Goal: Entertainment & Leisure: Consume media (video, audio)

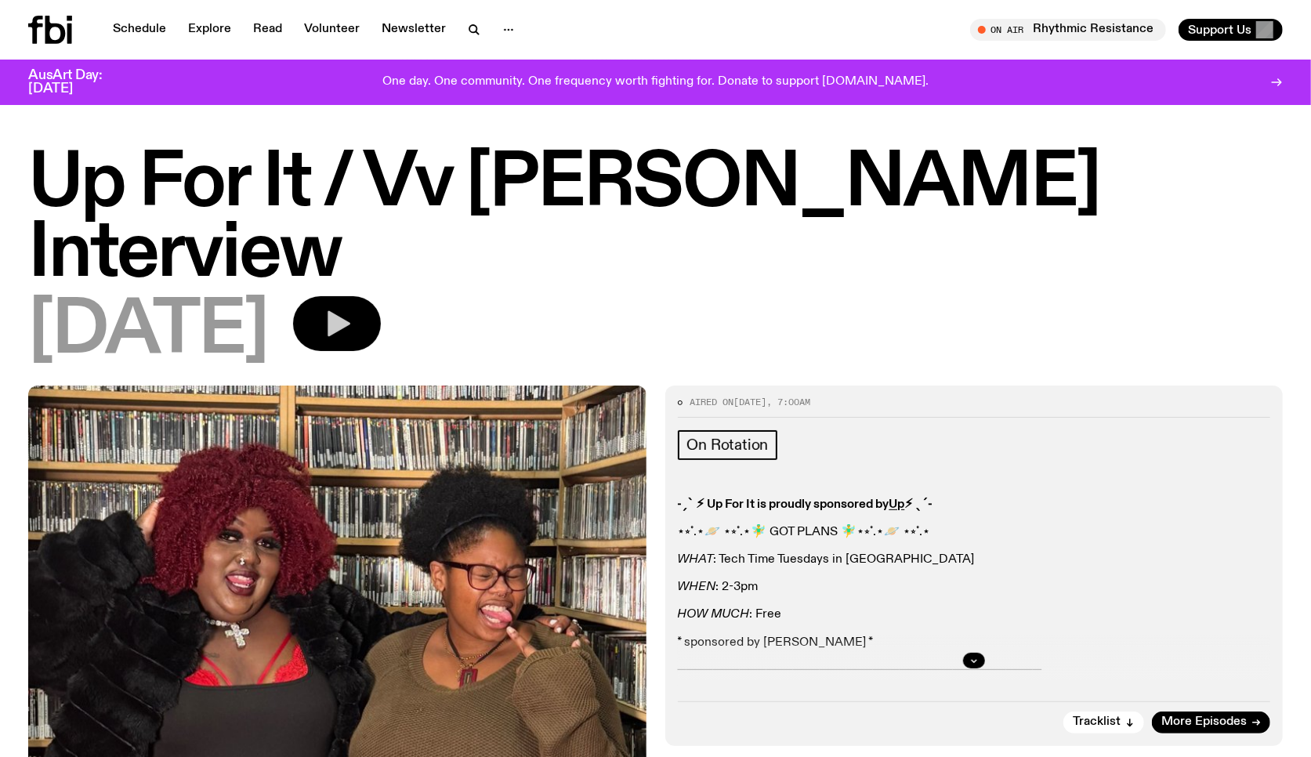
click at [353, 308] on icon "button" at bounding box center [336, 323] width 31 height 31
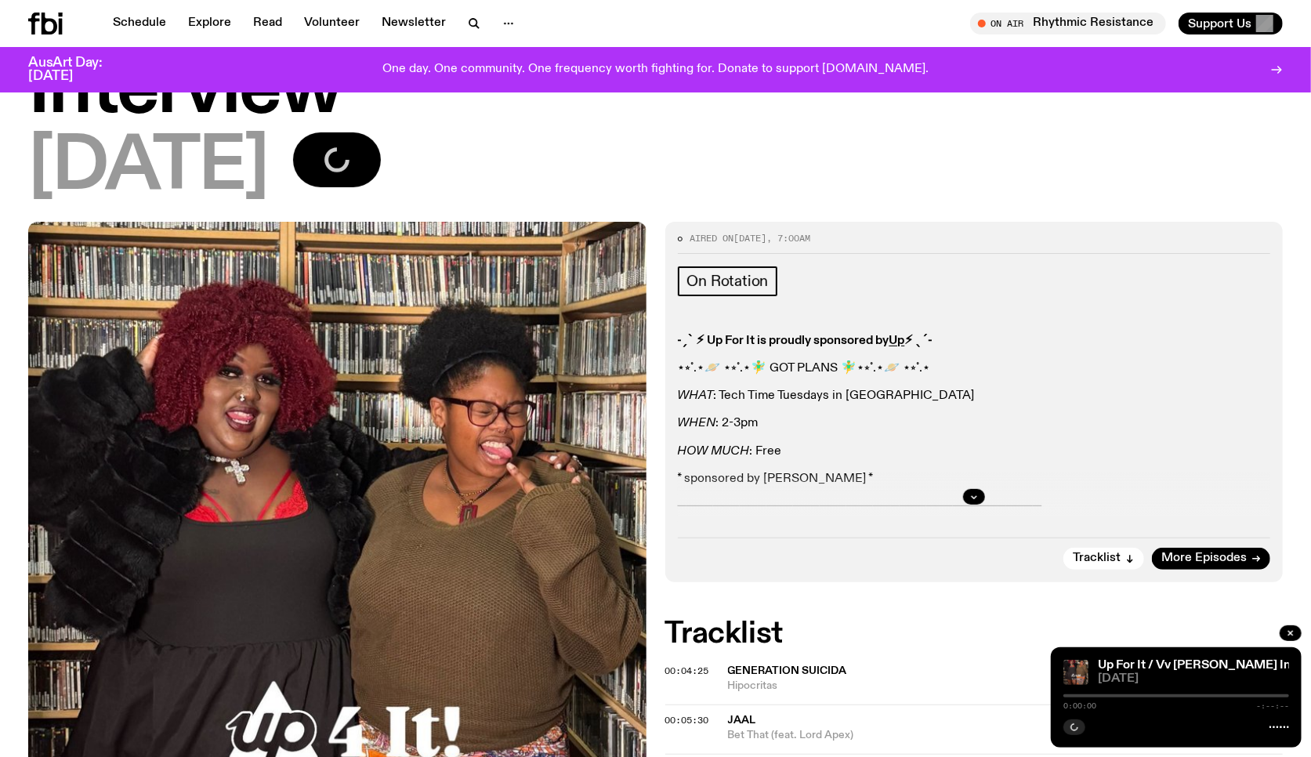
scroll to position [261, 0]
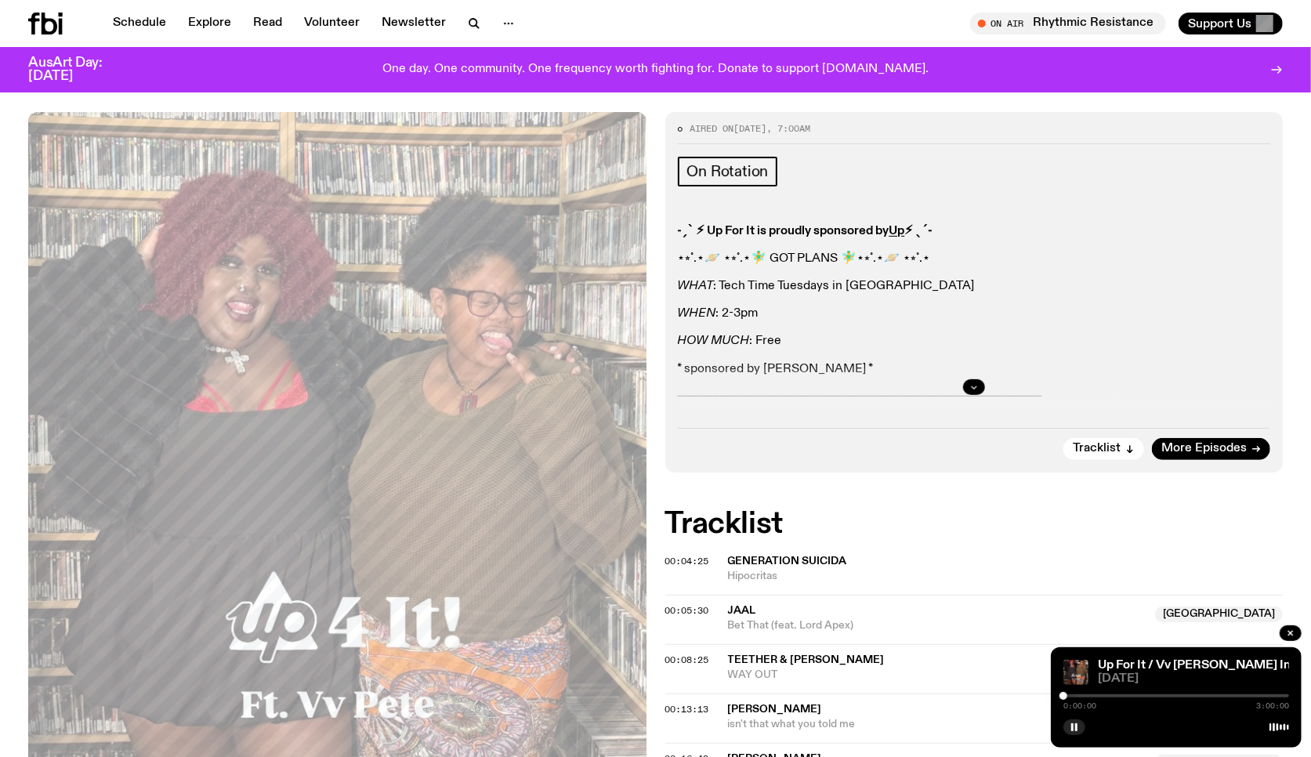
click at [970, 382] on icon "button" at bounding box center [974, 386] width 9 height 9
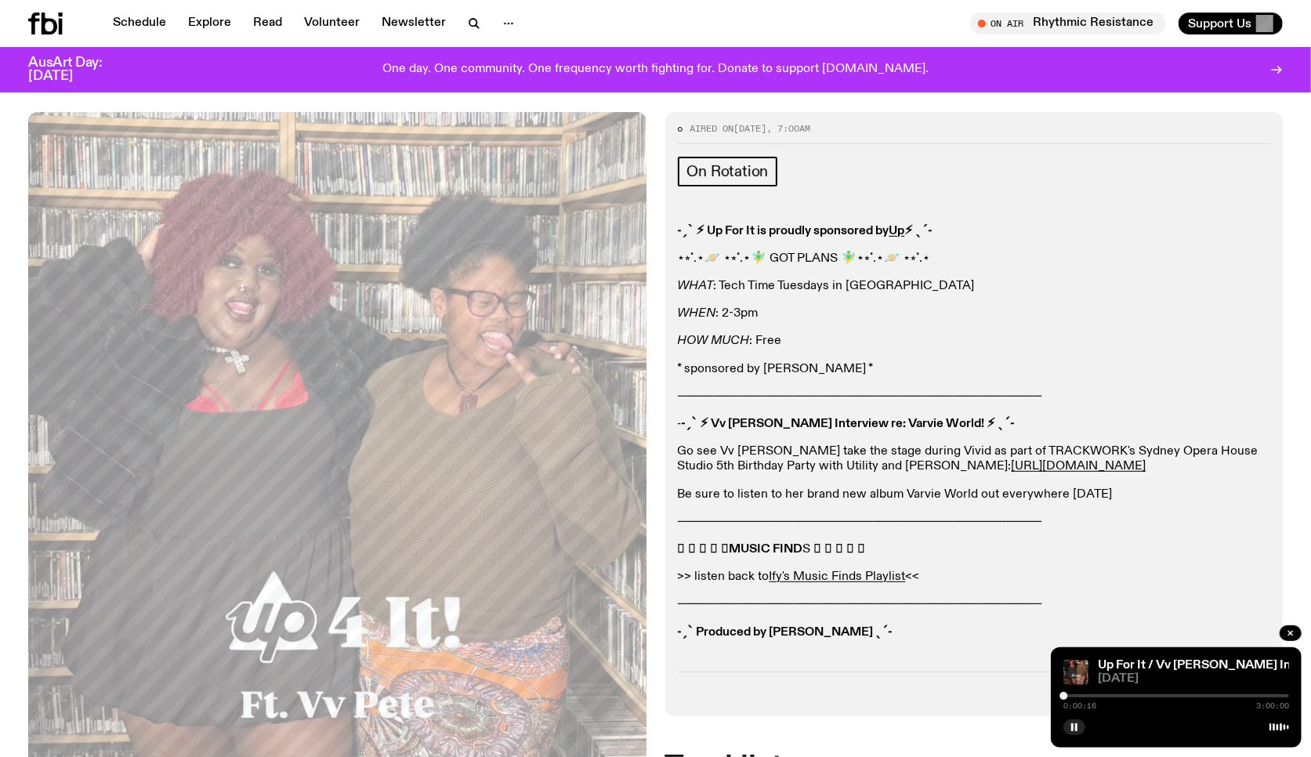
click at [1278, 664] on div "Up For It / Vv [PERSON_NAME] Interview" at bounding box center [1192, 666] width 194 height 12
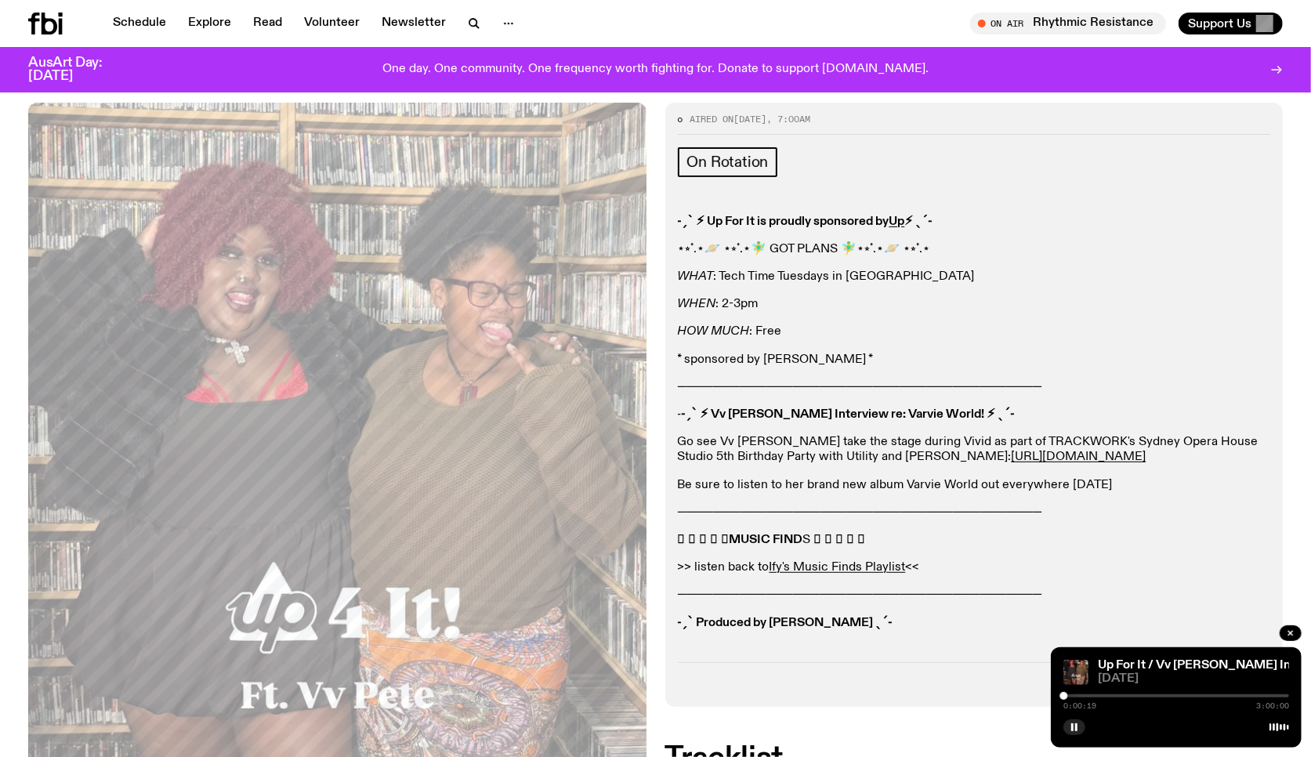
scroll to position [292, 0]
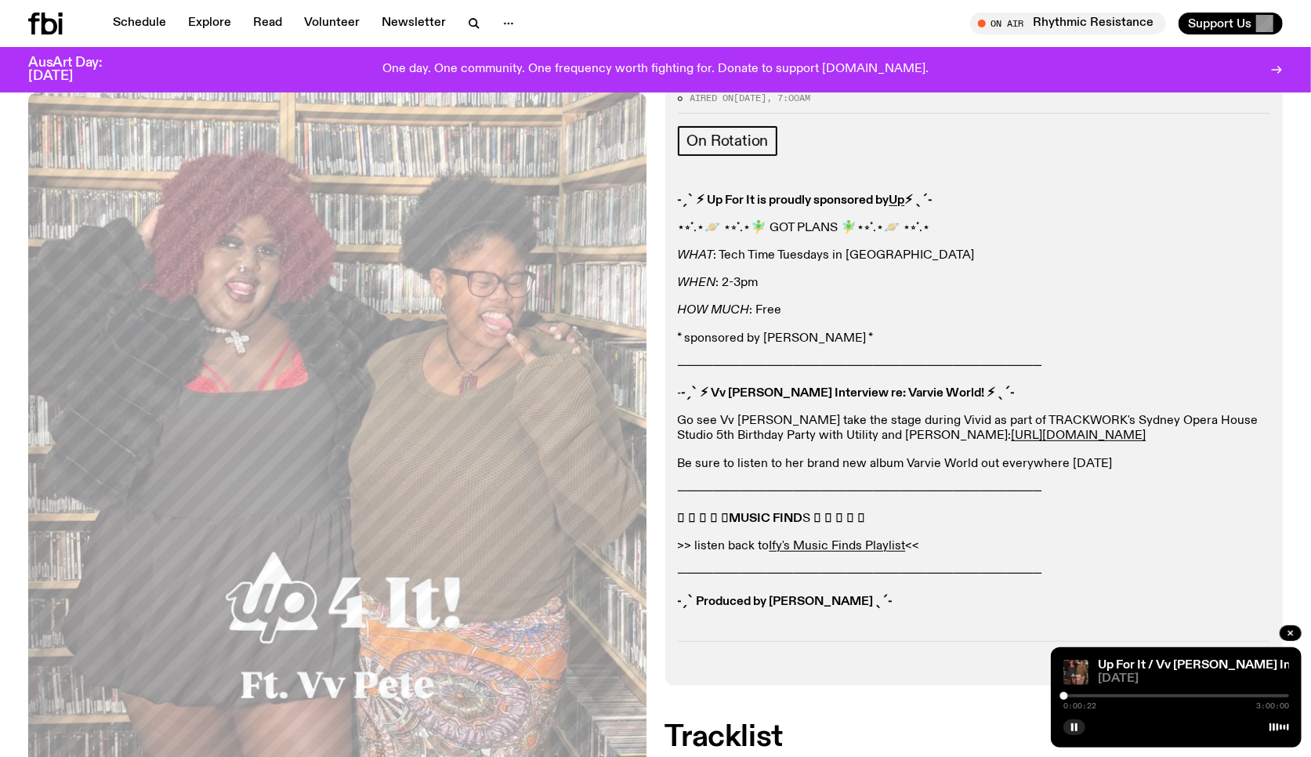
click at [1165, 727] on div at bounding box center [1177, 725] width 226 height 19
click at [1272, 660] on div "Up For It / Vv [PERSON_NAME] Interview" at bounding box center [1192, 666] width 194 height 12
drag, startPoint x: 1053, startPoint y: 648, endPoint x: 915, endPoint y: 599, distance: 147.3
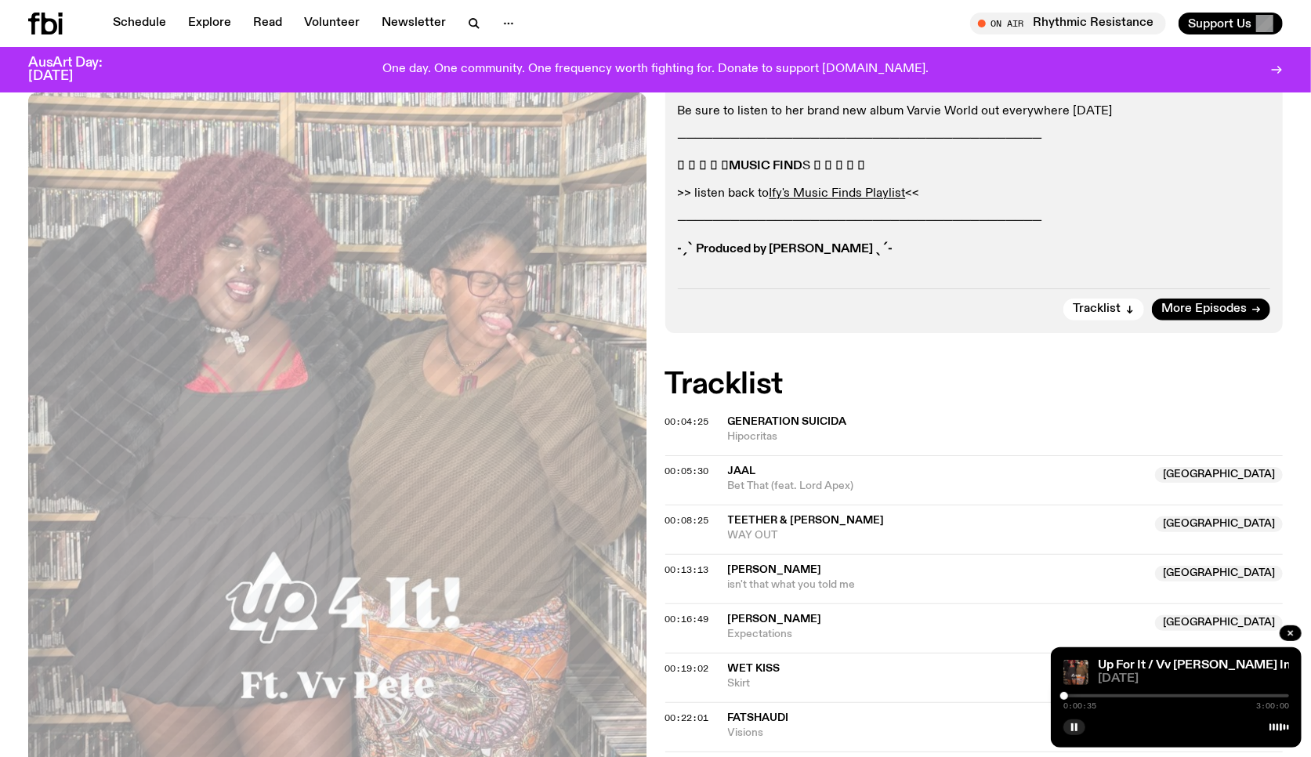
scroll to position [661, 0]
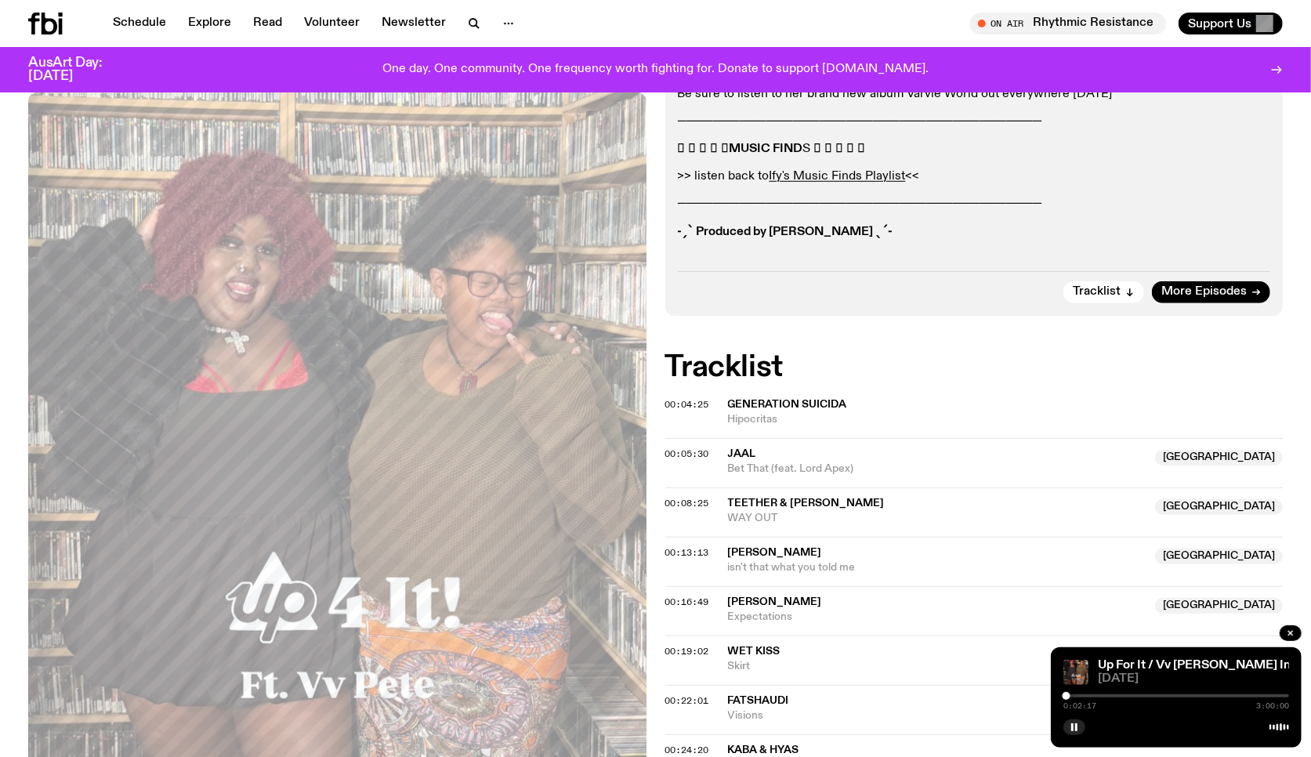
click at [1067, 698] on div at bounding box center [1067, 696] width 8 height 8
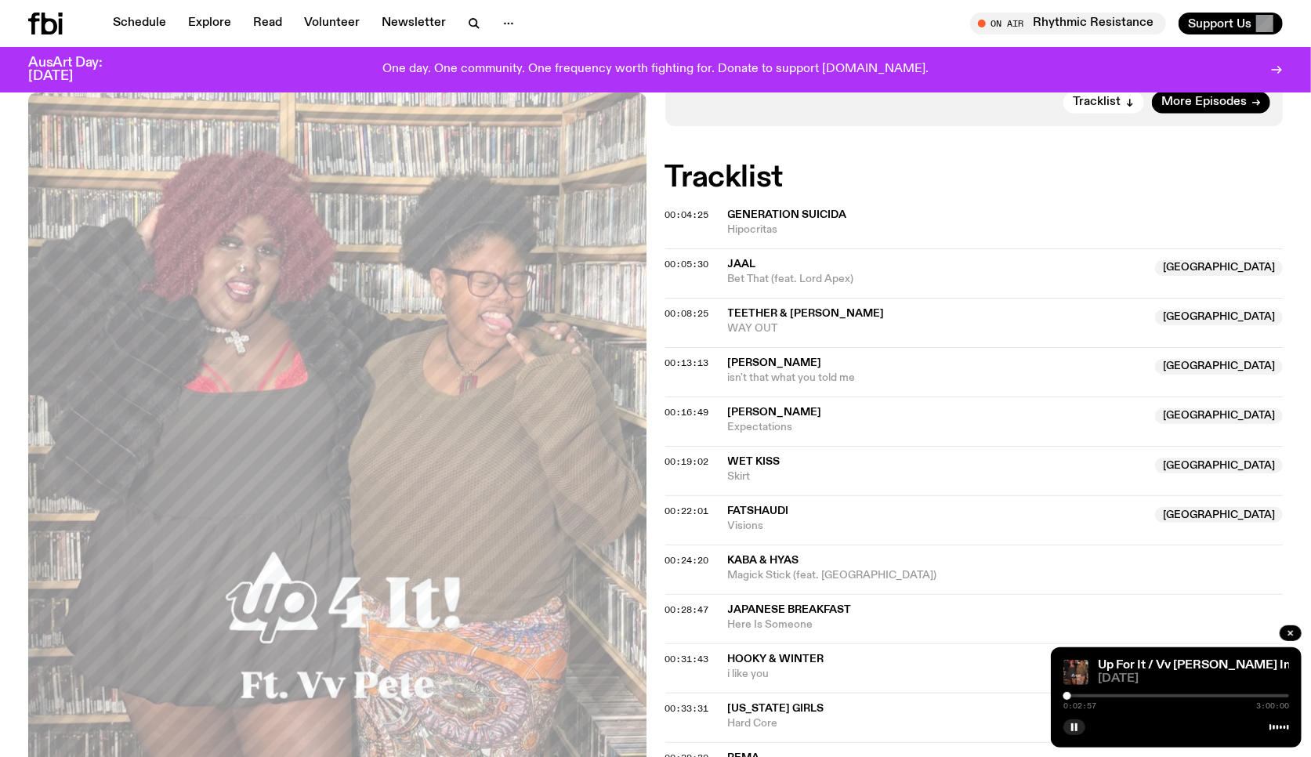
scroll to position [852, 0]
click at [1071, 695] on div at bounding box center [1071, 696] width 8 height 8
drag, startPoint x: 1071, startPoint y: 697, endPoint x: 1097, endPoint y: 698, distance: 25.9
click at [1075, 698] on div at bounding box center [1071, 696] width 8 height 8
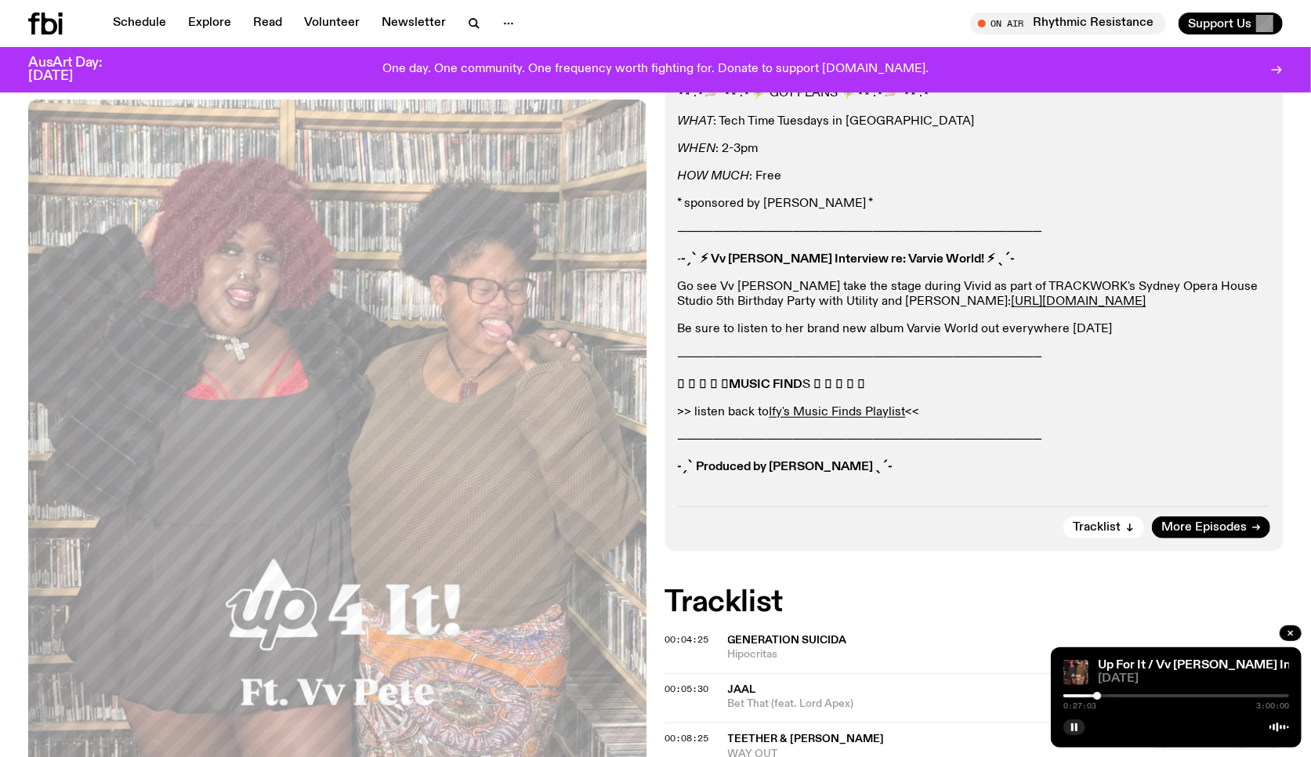
scroll to position [527, 0]
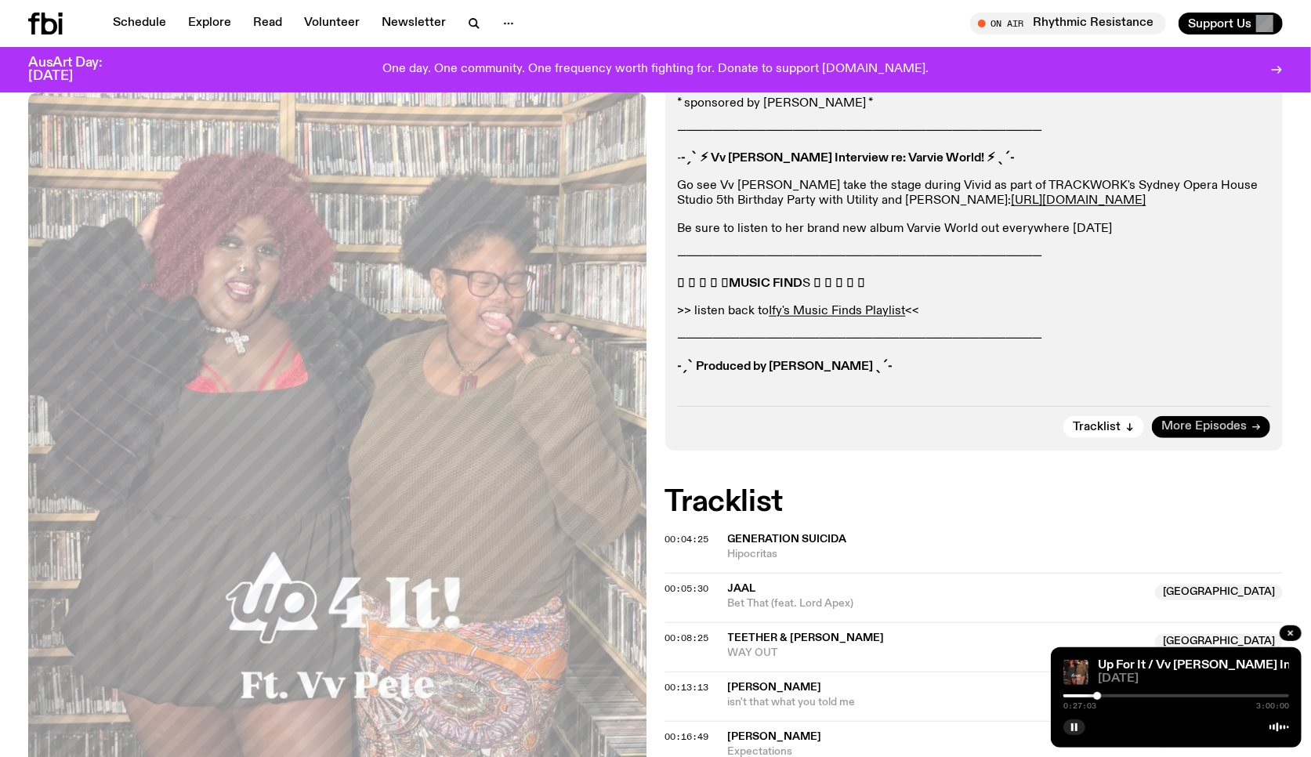
click at [1188, 421] on span "More Episodes" at bounding box center [1204, 427] width 85 height 12
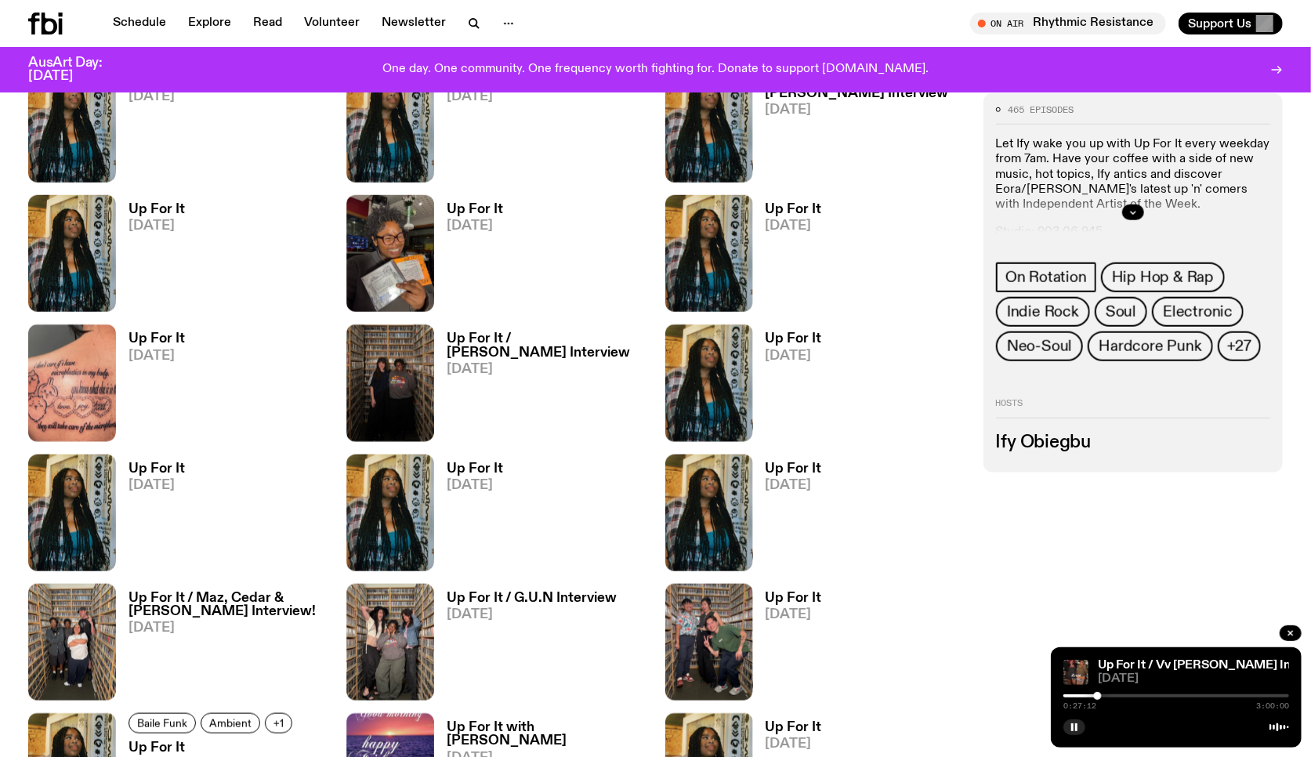
scroll to position [937, 0]
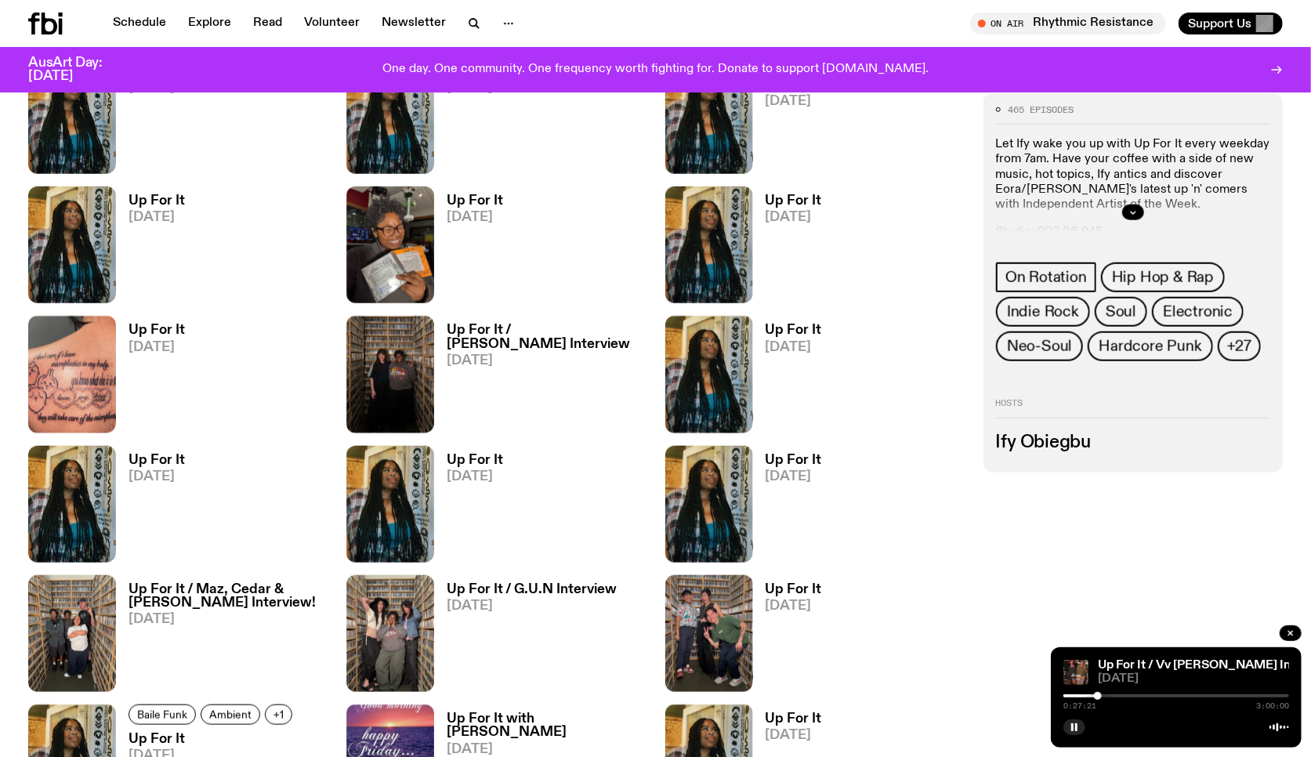
click at [1110, 697] on div at bounding box center [1177, 695] width 226 height 3
click at [1125, 698] on div at bounding box center [1177, 695] width 226 height 3
click at [1147, 699] on div "0:49:11 3:00:00" at bounding box center [1177, 700] width 226 height 19
click at [1133, 695] on div at bounding box center [1177, 695] width 226 height 3
click at [1144, 696] on div at bounding box center [1177, 695] width 226 height 3
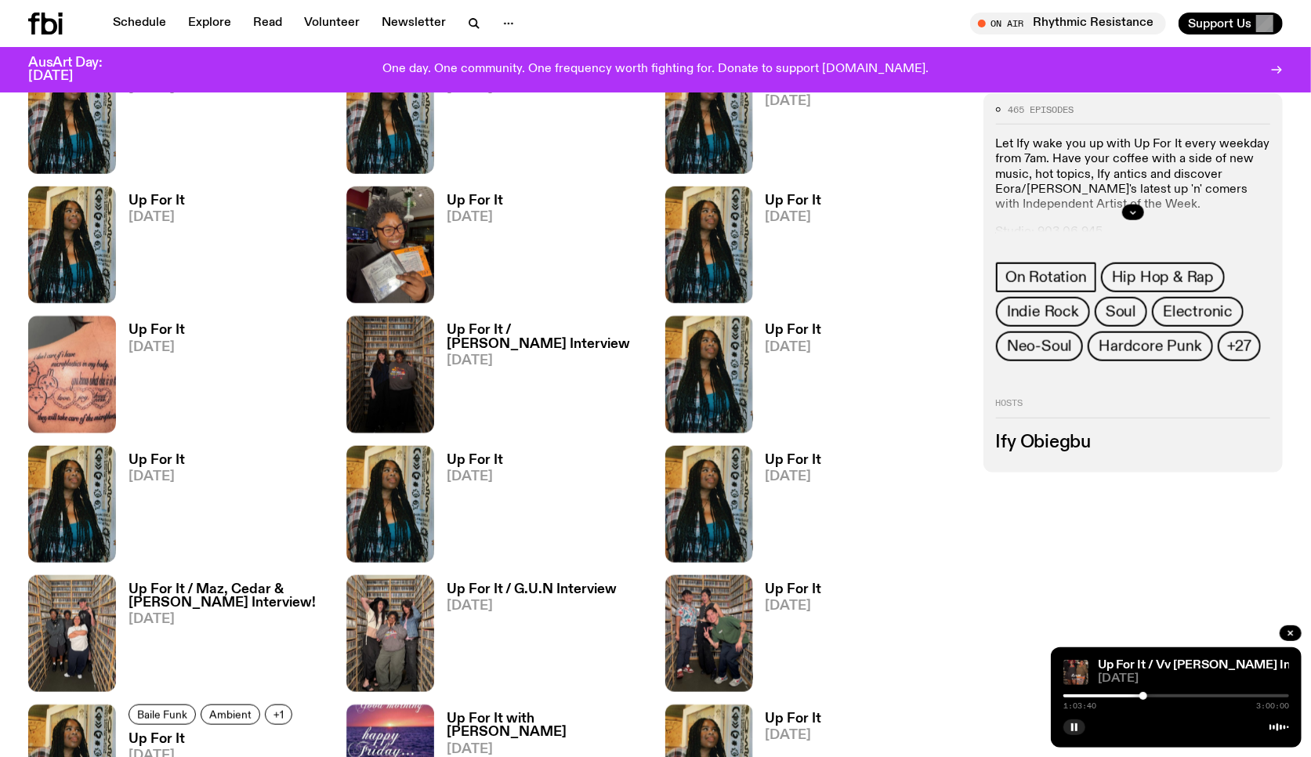
click at [1149, 694] on div at bounding box center [1177, 695] width 226 height 3
click at [1162, 693] on div "1:07:56 3:00:00" at bounding box center [1177, 700] width 226 height 19
click at [1164, 696] on div at bounding box center [1177, 695] width 226 height 3
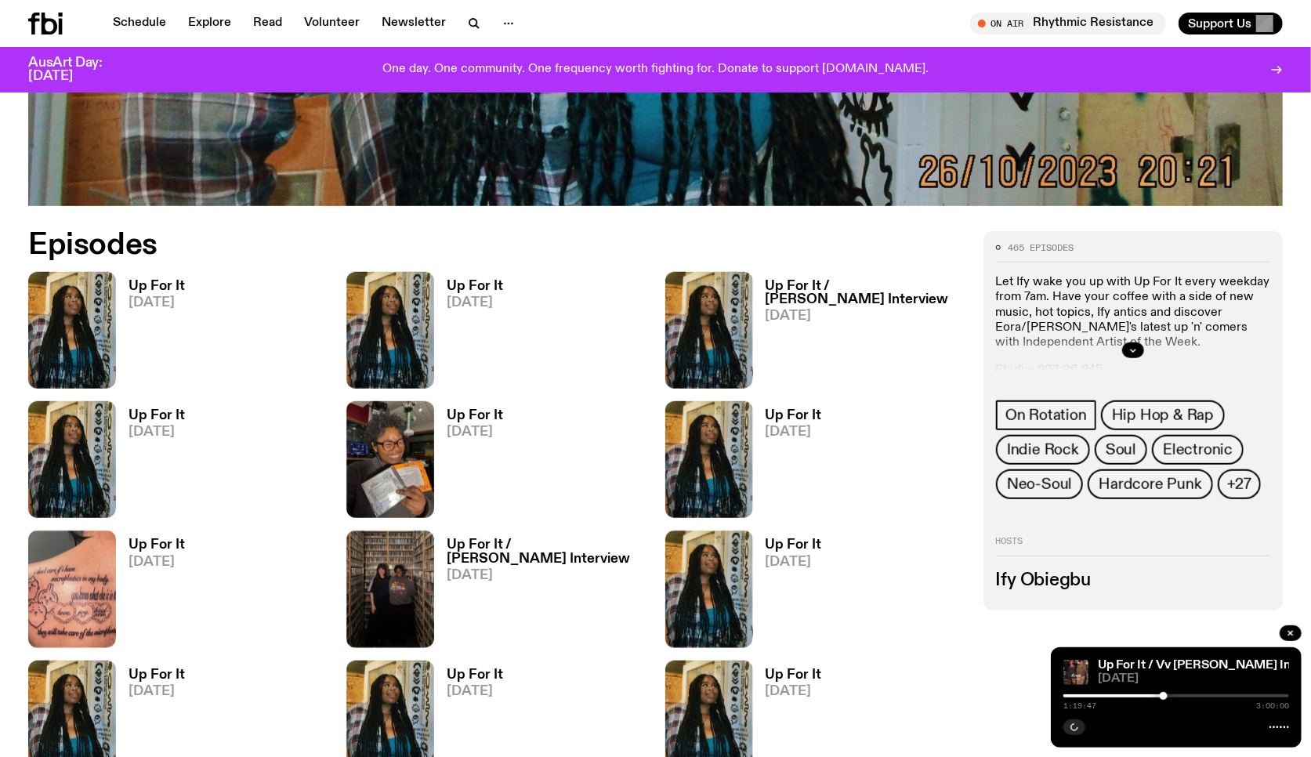
scroll to position [717, 0]
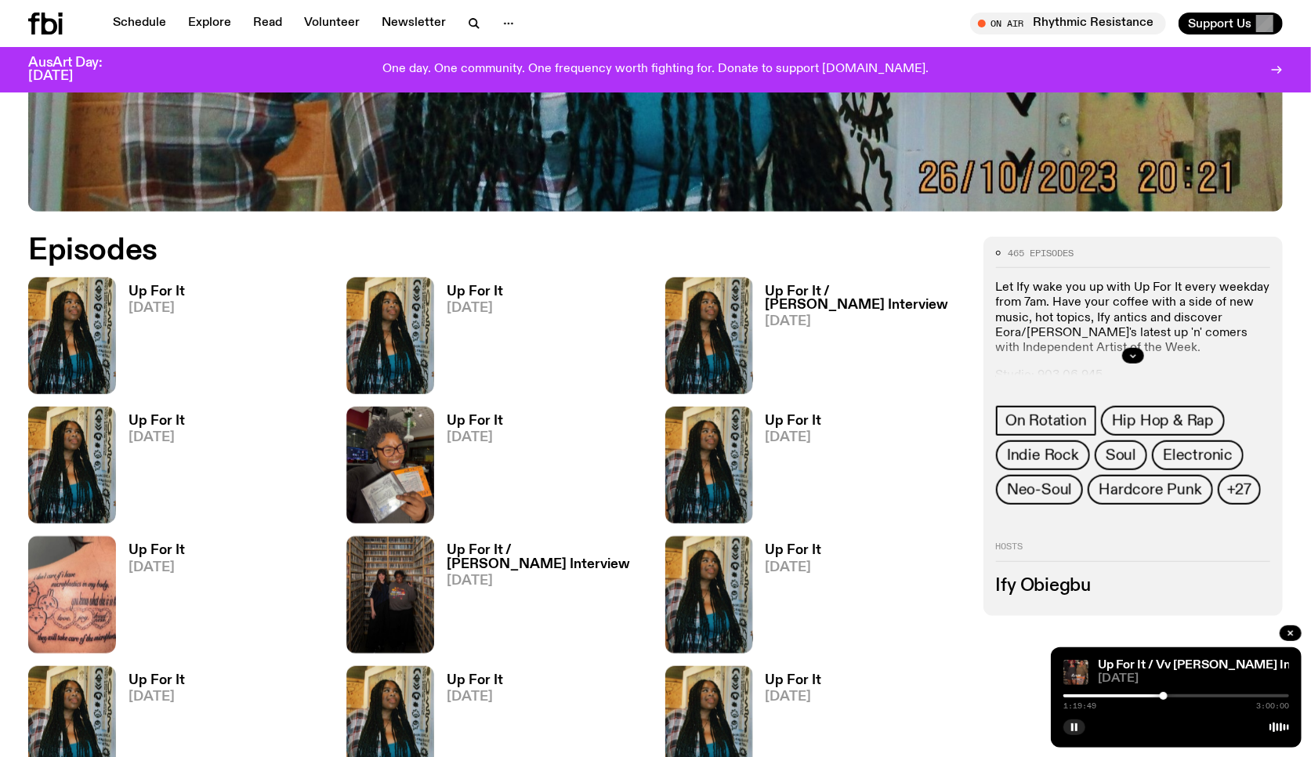
click at [1191, 694] on div "1:19:49 3:00:00" at bounding box center [1177, 700] width 226 height 19
click at [1186, 695] on div at bounding box center [1177, 695] width 226 height 3
click at [1194, 696] on div at bounding box center [1177, 695] width 226 height 3
click at [1216, 696] on div at bounding box center [1177, 695] width 226 height 3
click at [1209, 695] on div at bounding box center [1103, 695] width 226 height 3
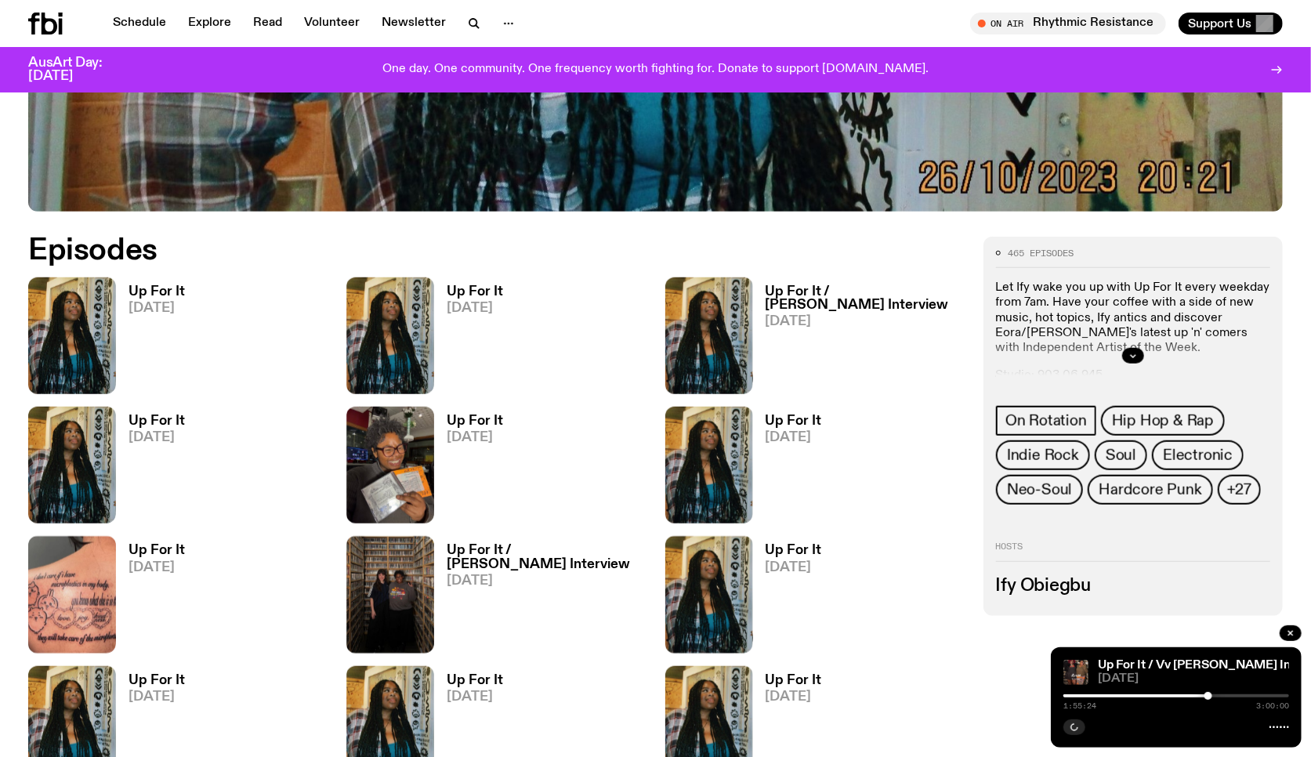
click at [1208, 698] on div at bounding box center [1209, 696] width 8 height 8
click at [1203, 696] on div at bounding box center [1203, 696] width 8 height 8
click at [1198, 696] on div at bounding box center [1090, 695] width 226 height 3
click at [1201, 696] on div at bounding box center [1201, 696] width 8 height 8
click at [1202, 695] on div at bounding box center [1202, 696] width 8 height 8
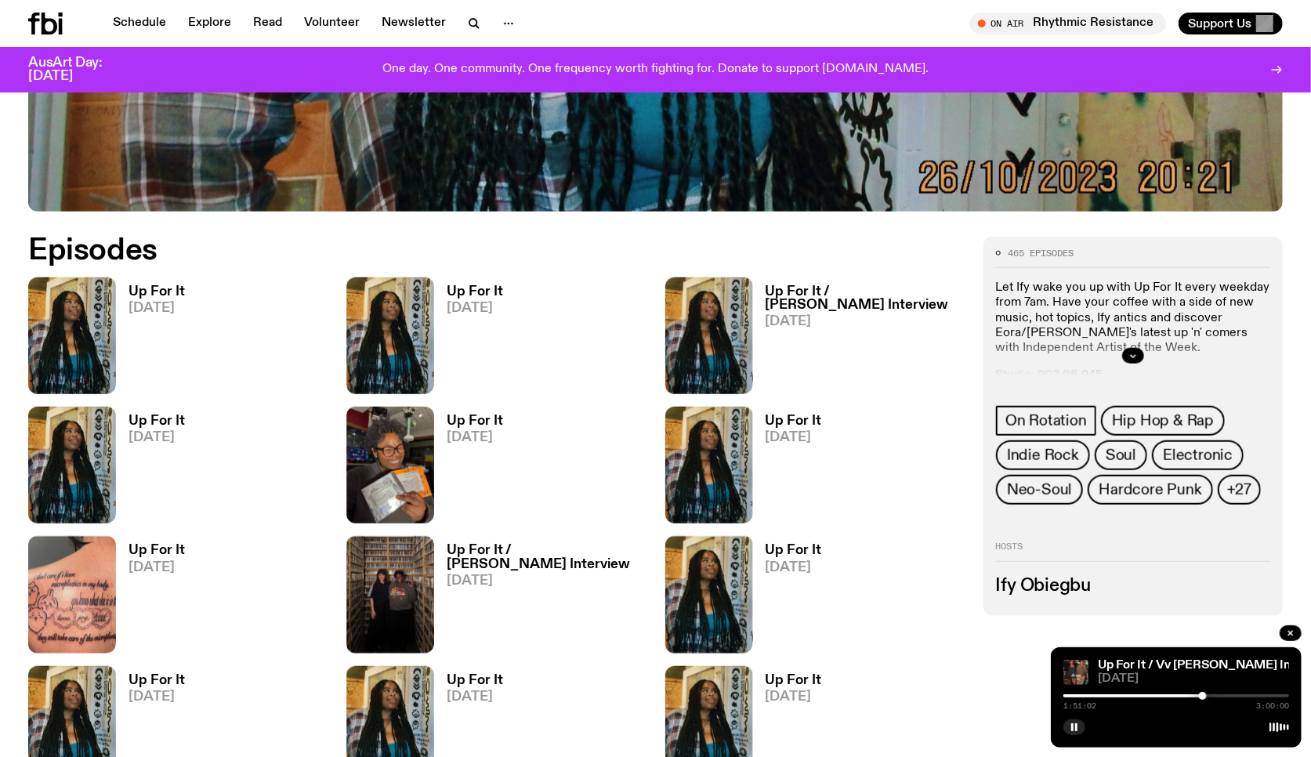
click at [1203, 695] on div at bounding box center [1203, 696] width 8 height 8
click at [1209, 697] on div at bounding box center [1209, 696] width 8 height 8
click at [1205, 696] on div at bounding box center [1206, 696] width 8 height 8
click at [1210, 695] on div at bounding box center [1210, 696] width 8 height 8
click at [1212, 699] on div at bounding box center [1213, 696] width 8 height 8
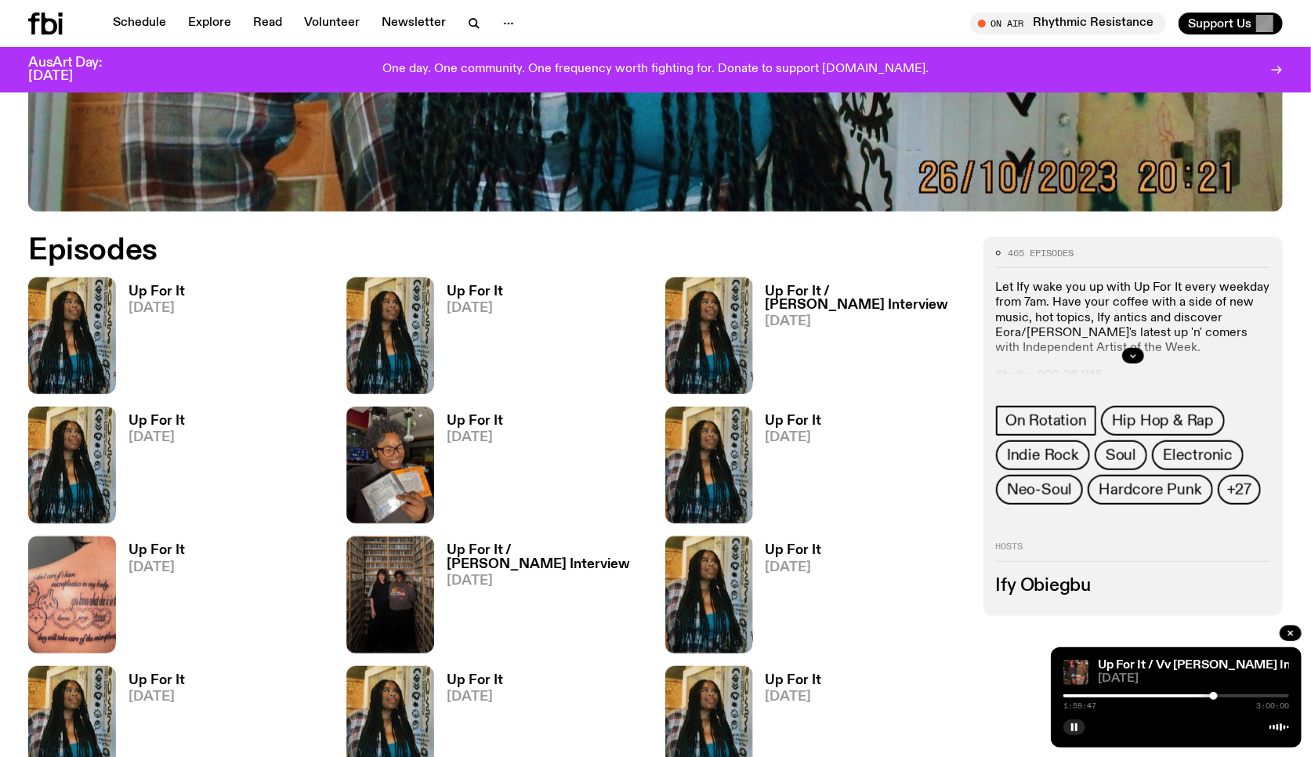
click at [1214, 698] on div at bounding box center [1214, 696] width 8 height 8
click at [1217, 698] on div at bounding box center [1217, 696] width 8 height 8
click at [1219, 698] on div at bounding box center [1218, 696] width 8 height 8
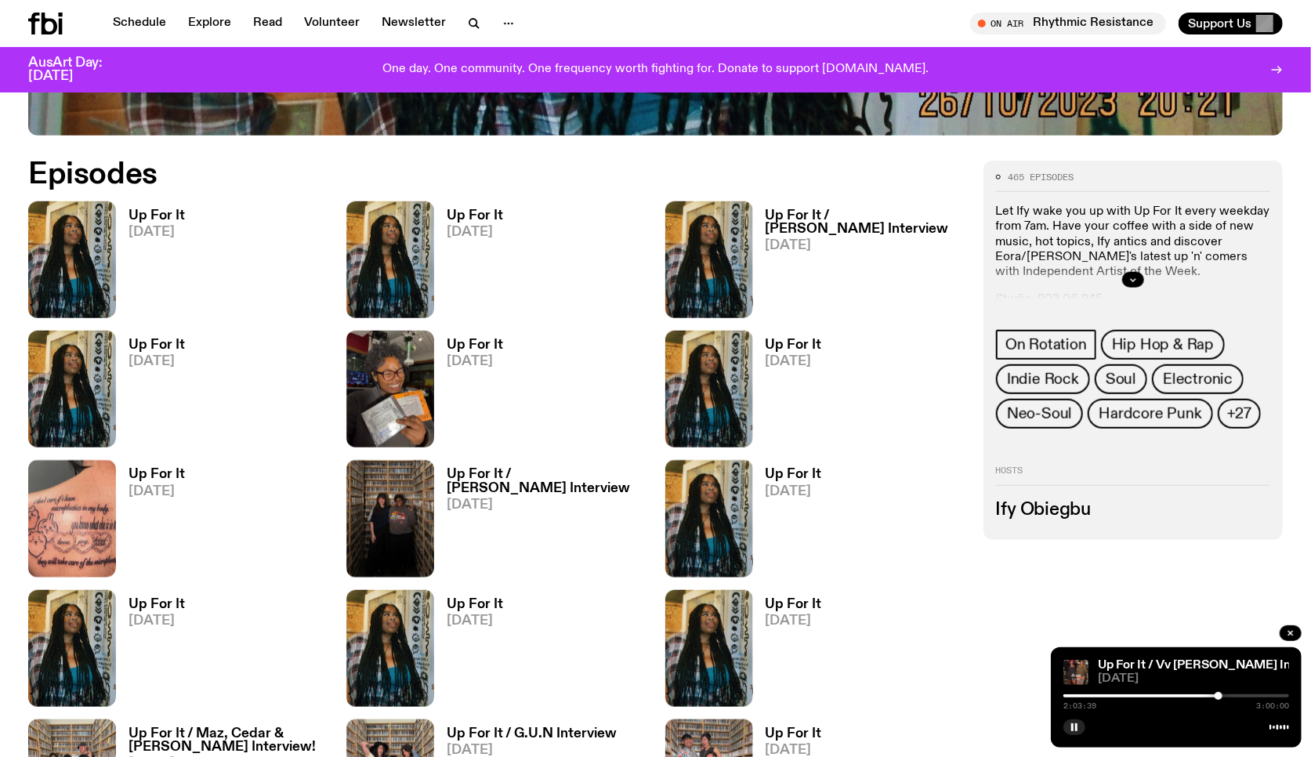
scroll to position [828, 0]
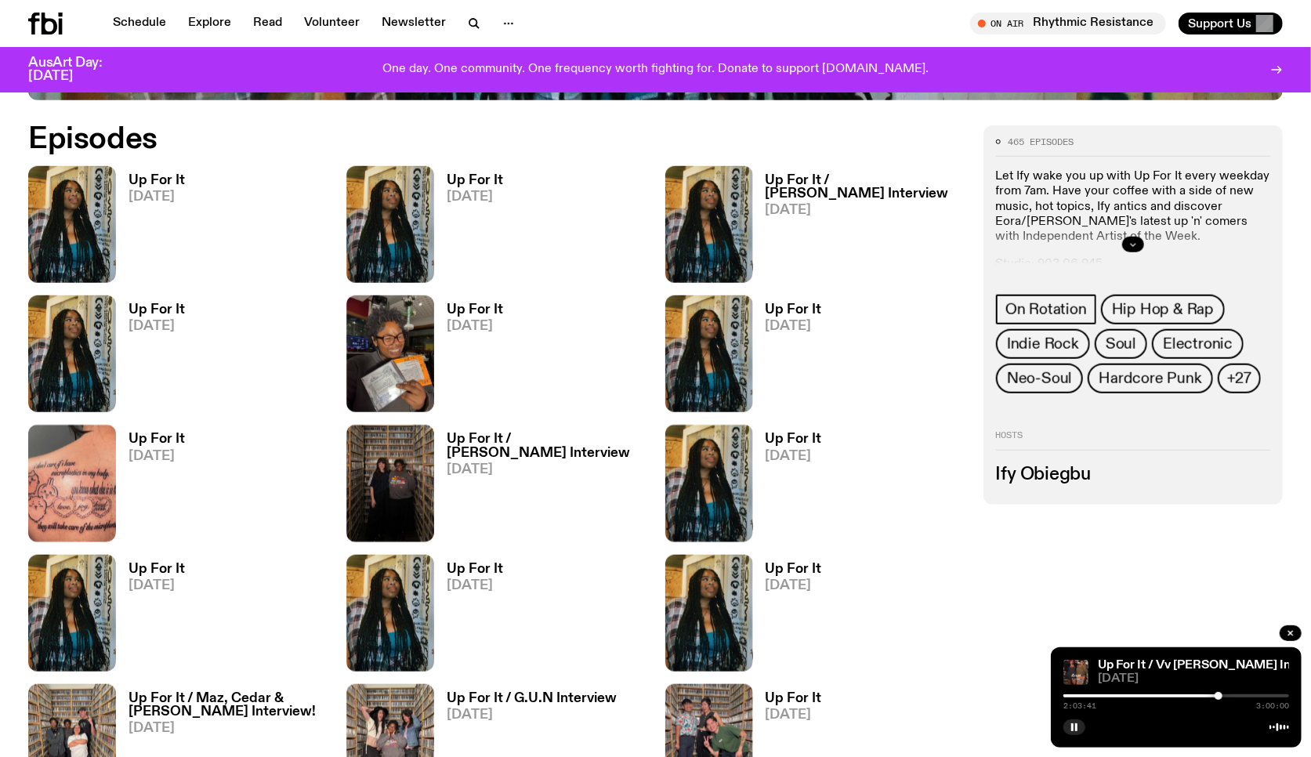
click at [1132, 246] on icon "button" at bounding box center [1133, 244] width 9 height 9
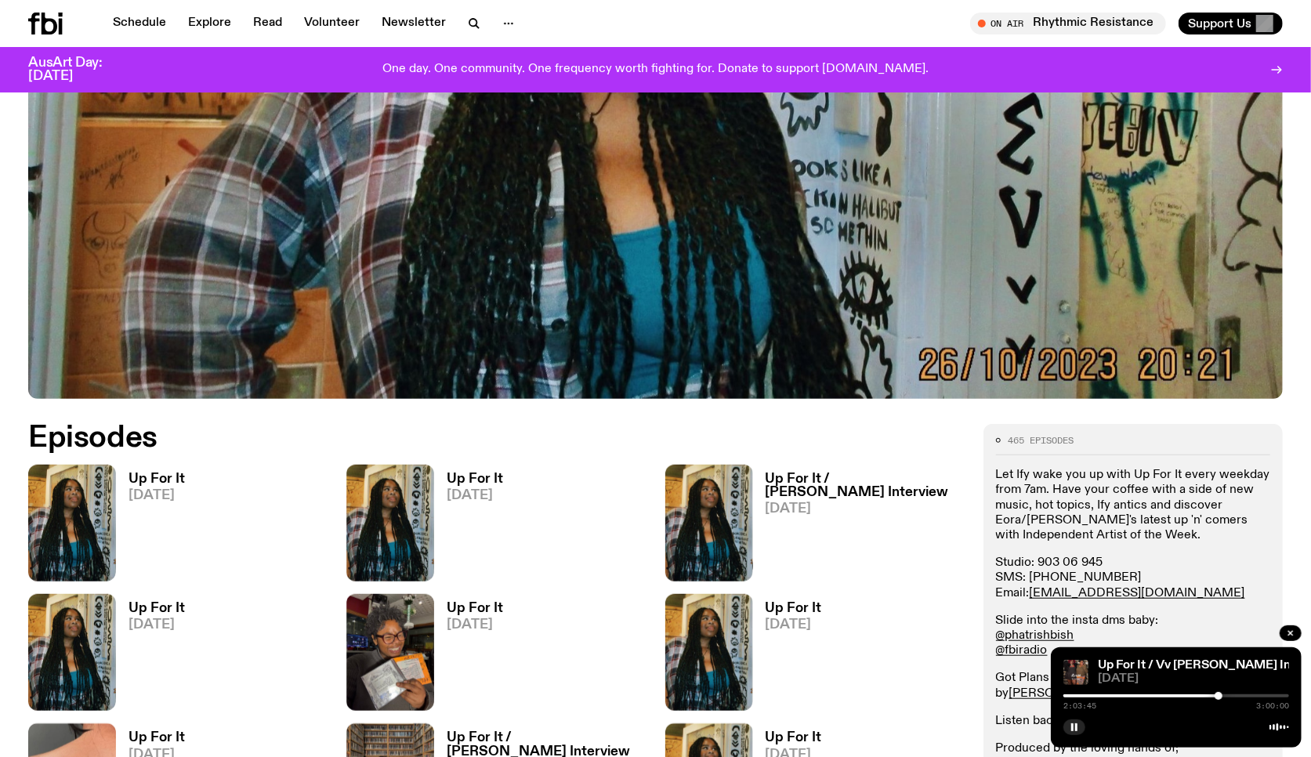
scroll to position [827, 0]
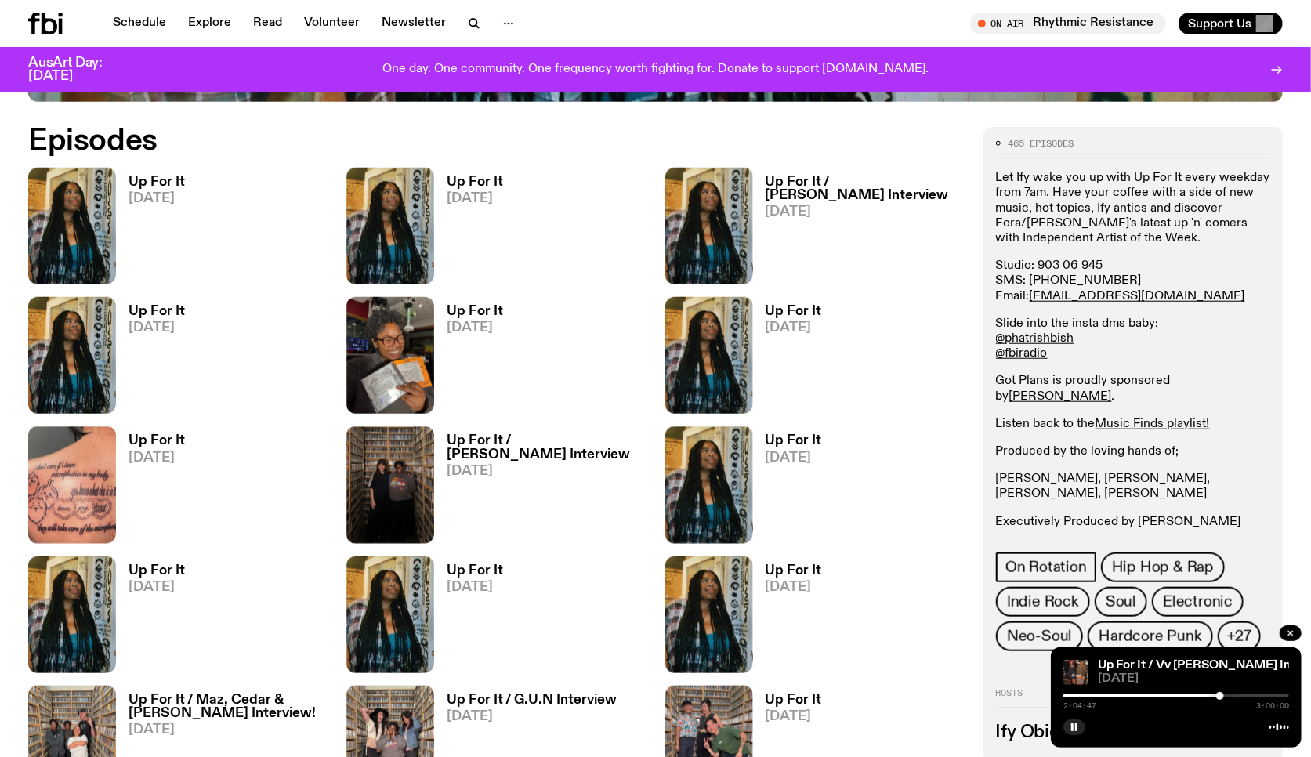
click at [1220, 696] on div at bounding box center [1220, 696] width 8 height 8
click at [1222, 696] on div at bounding box center [1222, 696] width 8 height 8
click at [1223, 697] on div at bounding box center [1223, 696] width 8 height 8
click at [1225, 697] on div at bounding box center [1224, 696] width 8 height 8
click at [1228, 697] on div at bounding box center [1227, 696] width 8 height 8
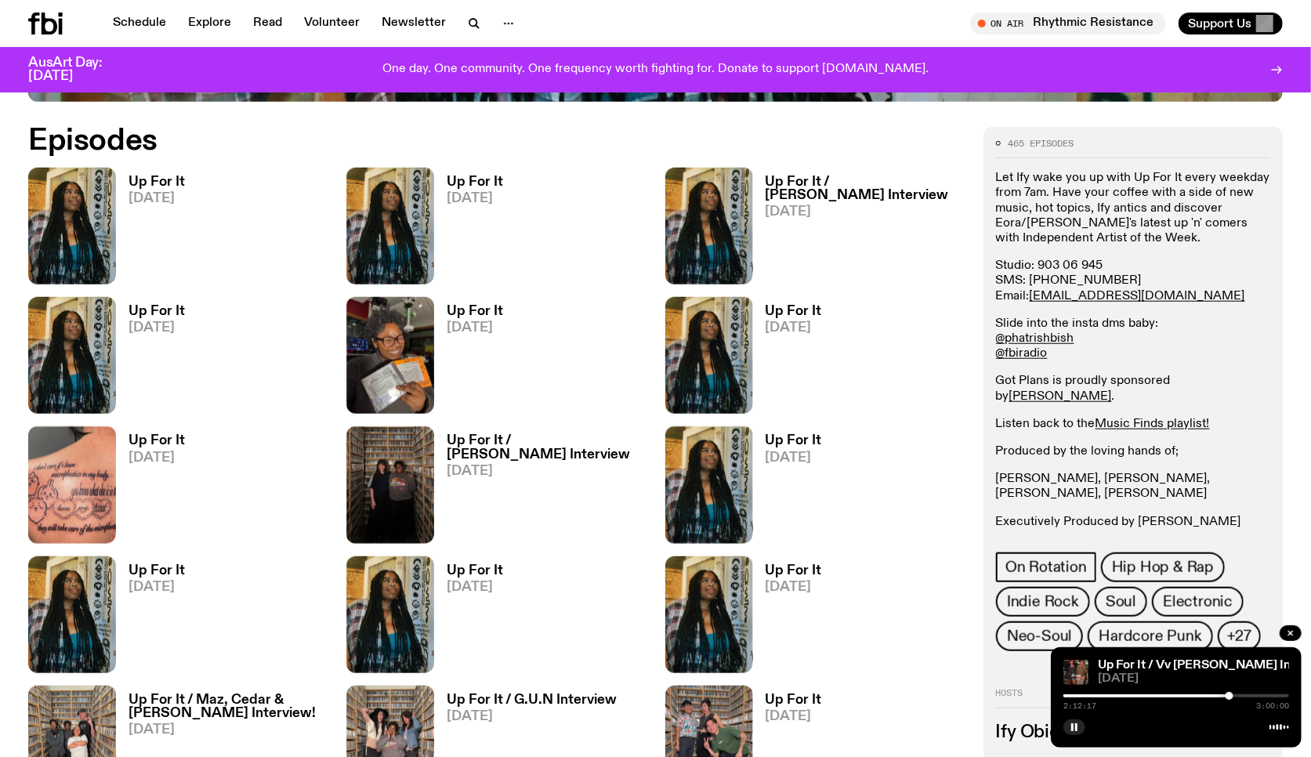
click at [1230, 696] on div at bounding box center [1230, 696] width 8 height 8
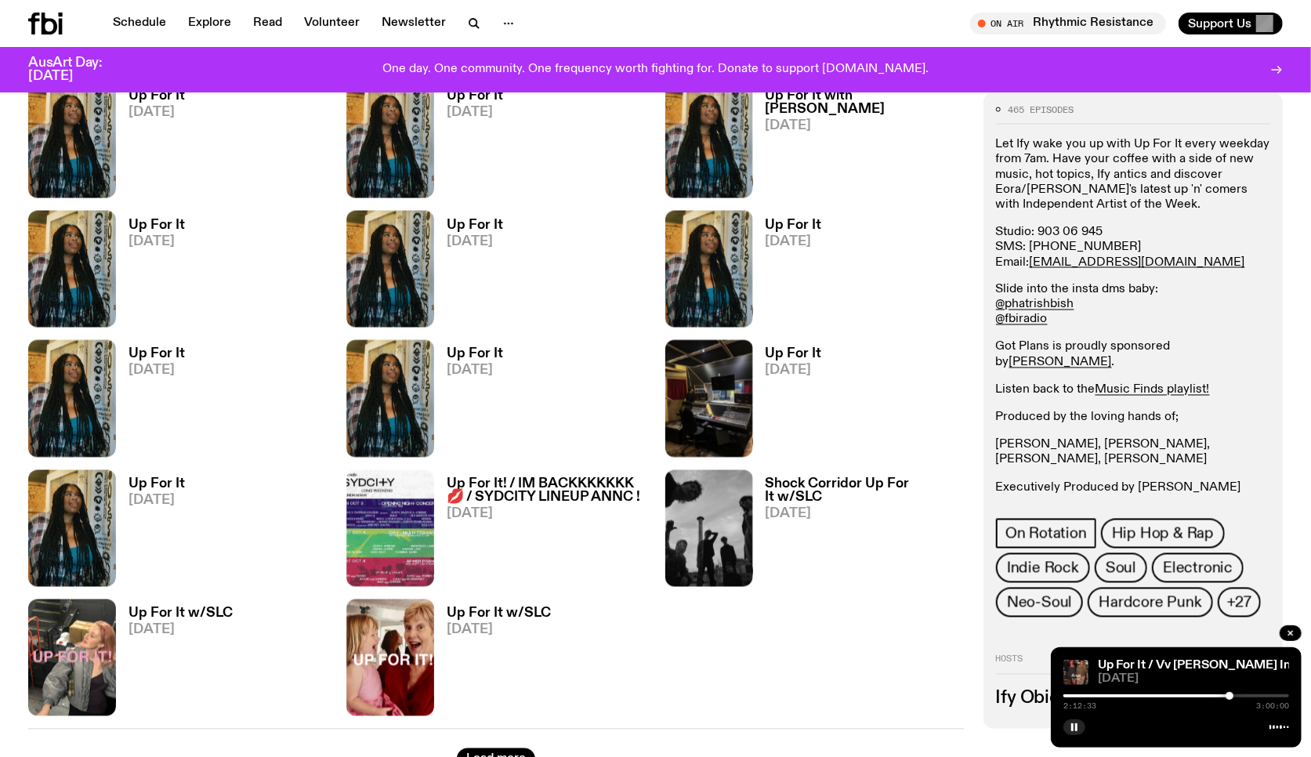
scroll to position [1687, 0]
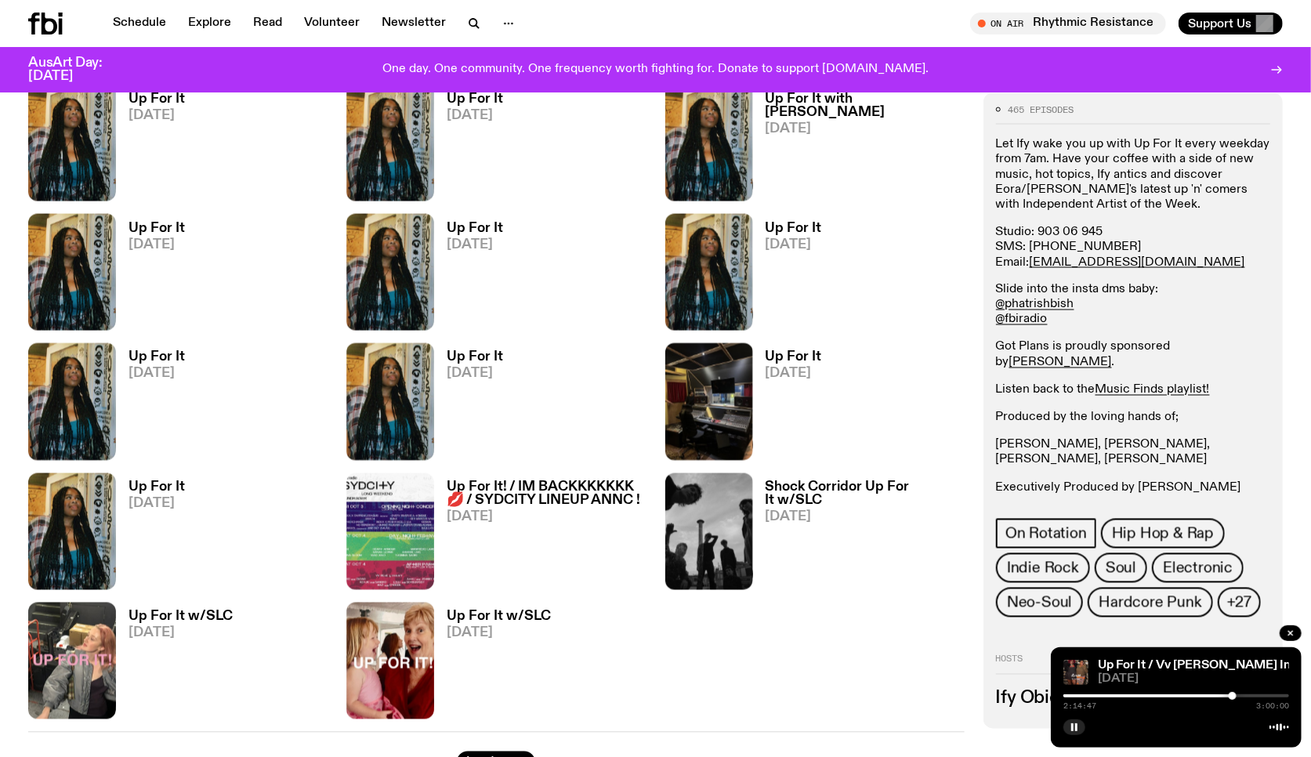
click at [1233, 695] on div at bounding box center [1233, 696] width 8 height 8
click at [1238, 695] on div at bounding box center [1238, 696] width 8 height 8
click at [1240, 697] on div at bounding box center [1240, 696] width 8 height 8
click at [1243, 697] on div at bounding box center [1242, 696] width 8 height 8
click at [1290, 632] on icon "button" at bounding box center [1290, 633] width 9 height 9
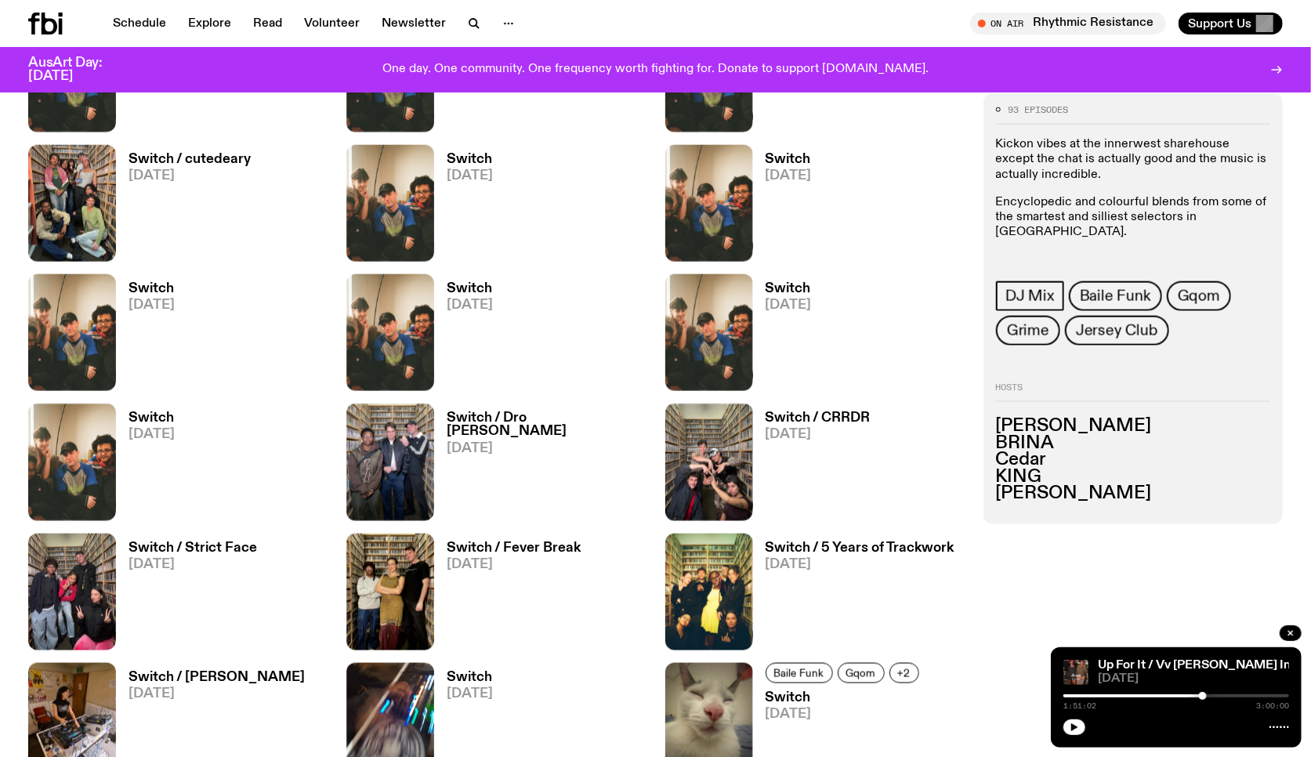
scroll to position [1247, 0]
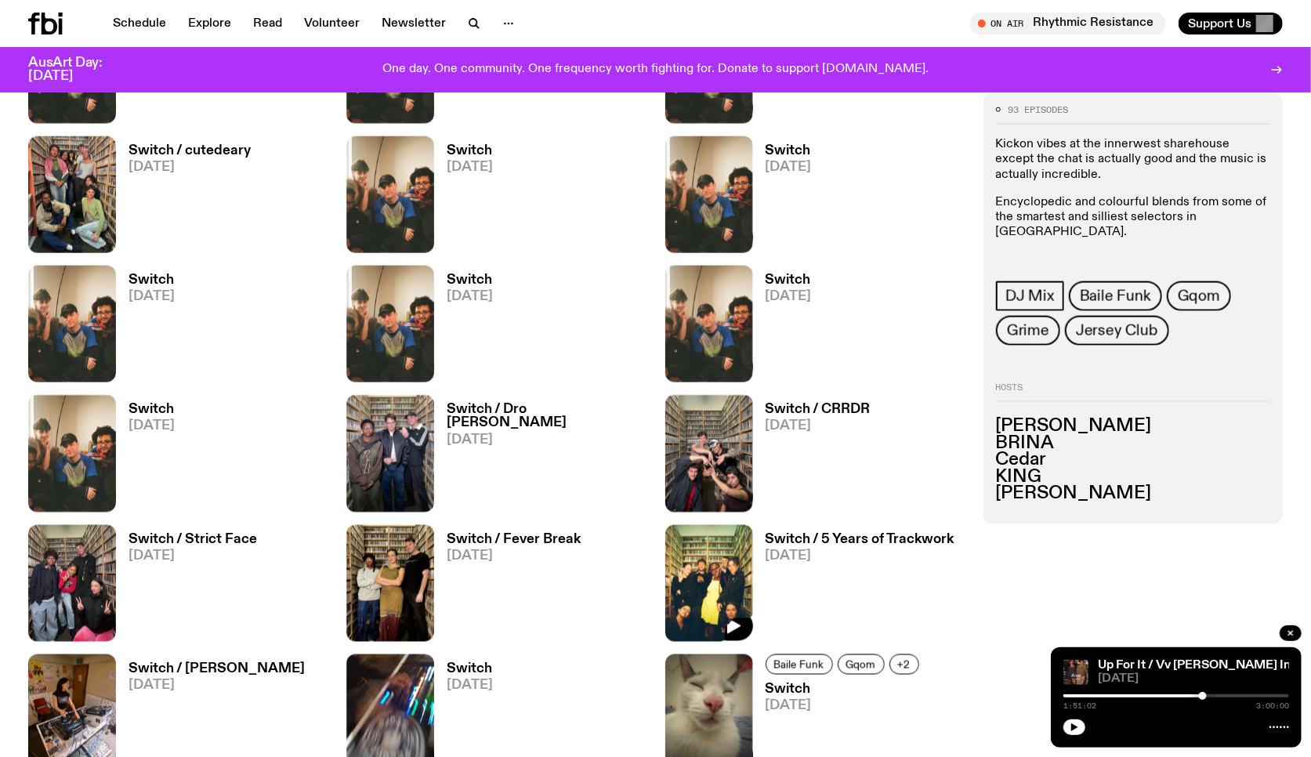
click at [736, 567] on img at bounding box center [709, 583] width 88 height 117
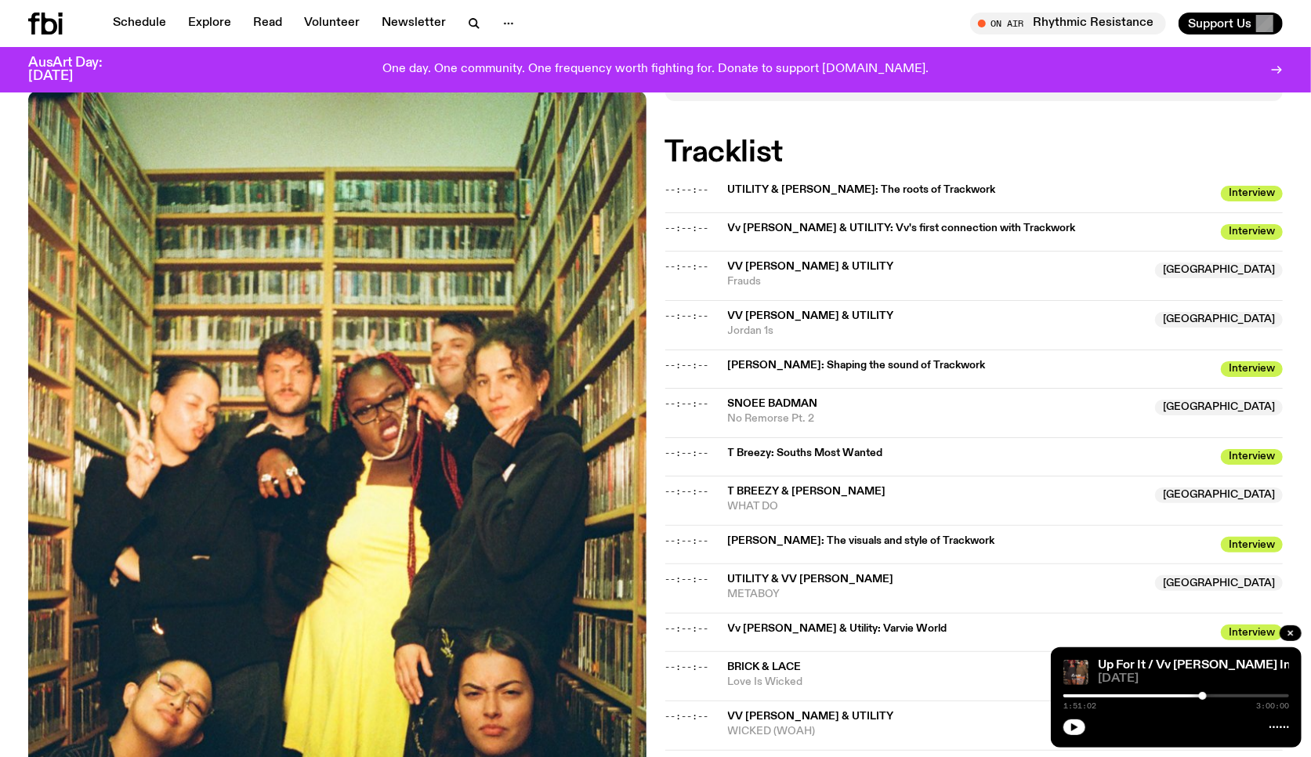
scroll to position [445, 0]
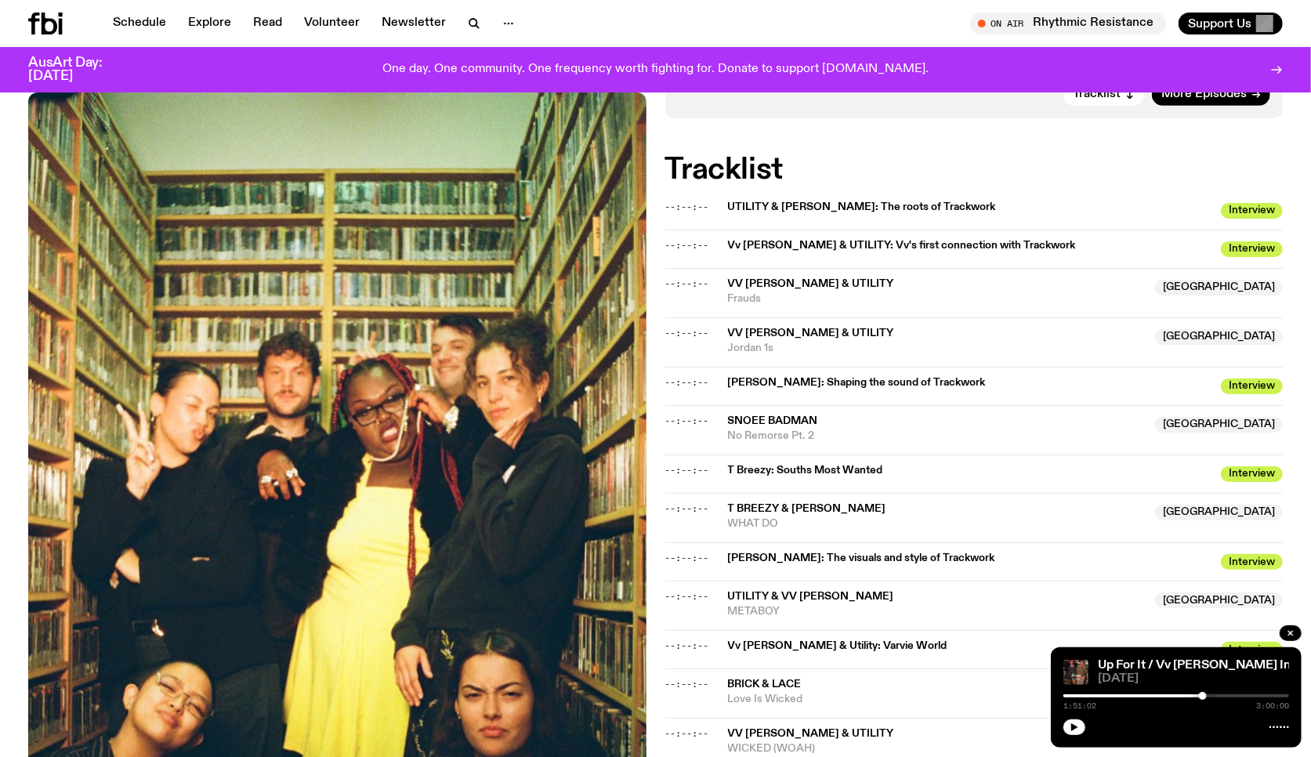
click at [763, 238] on span "Vv [PERSON_NAME] & UTILITY: Vv's first connection with Trackwork" at bounding box center [970, 245] width 484 height 15
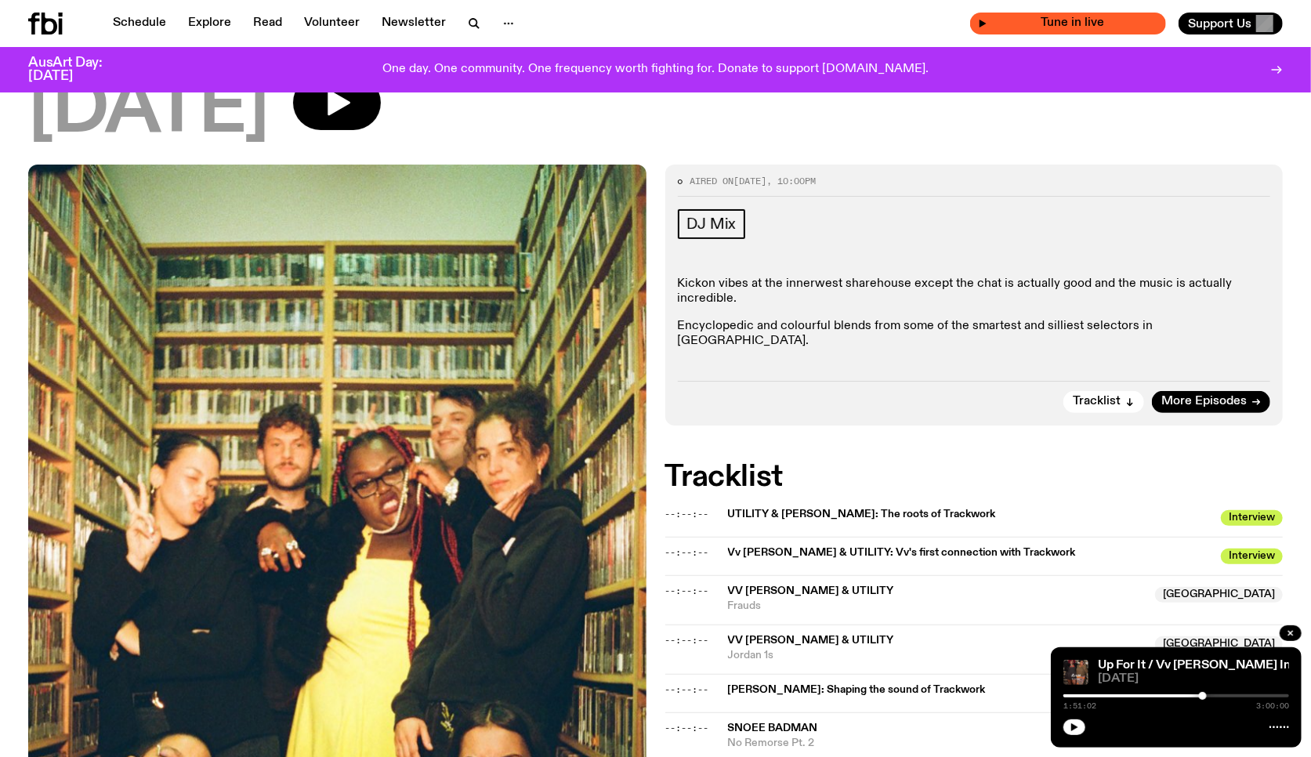
scroll to position [176, 0]
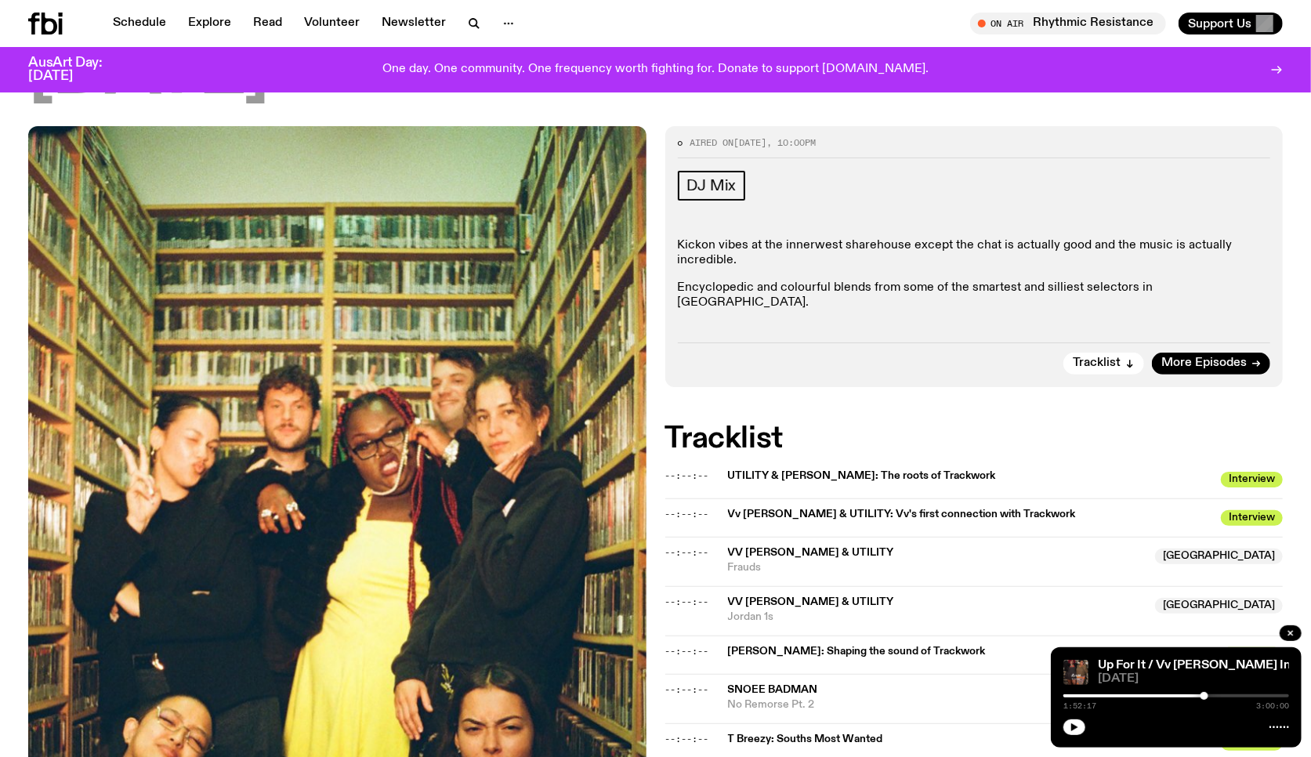
click at [1180, 681] on div at bounding box center [1205, 696] width 8 height 8
click at [1073, 681] on icon "button" at bounding box center [1074, 727] width 7 height 8
click at [1180, 681] on div at bounding box center [1206, 696] width 8 height 8
click at [1081, 681] on button "button" at bounding box center [1075, 727] width 22 height 16
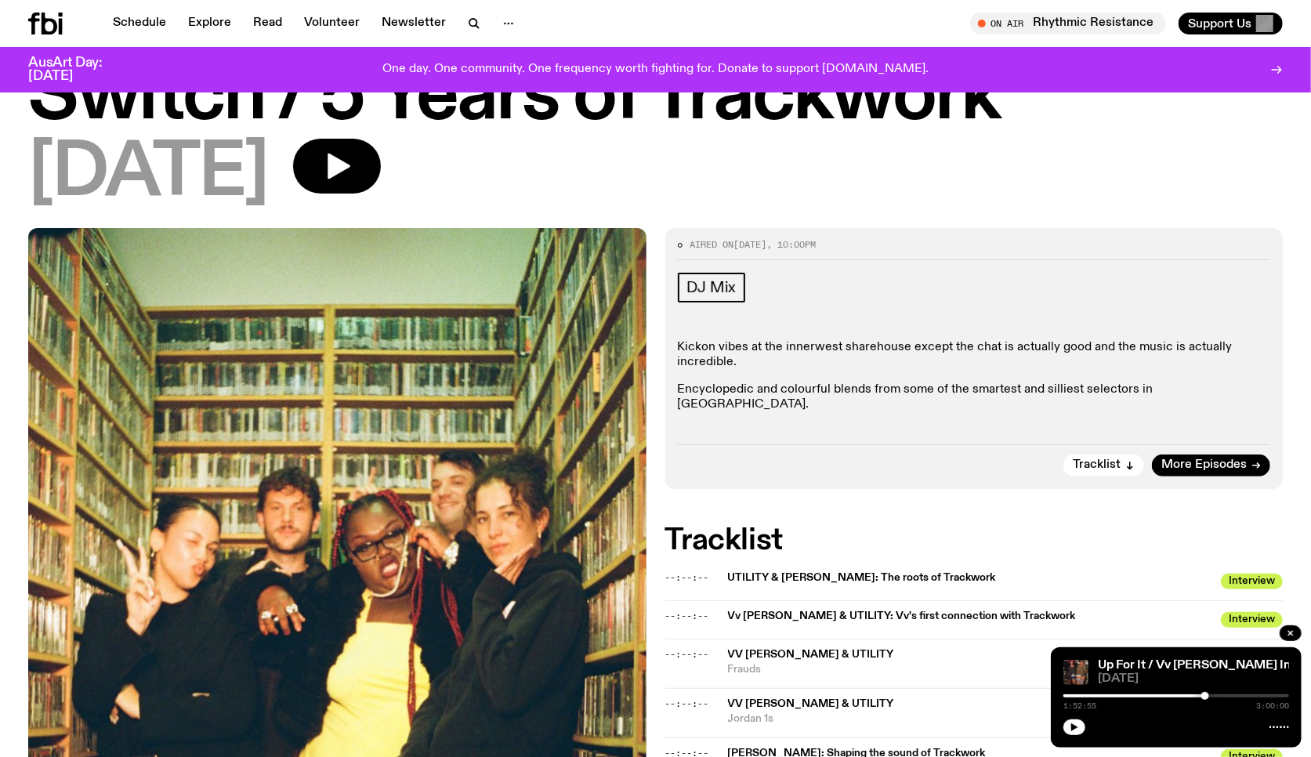
scroll to position [0, 0]
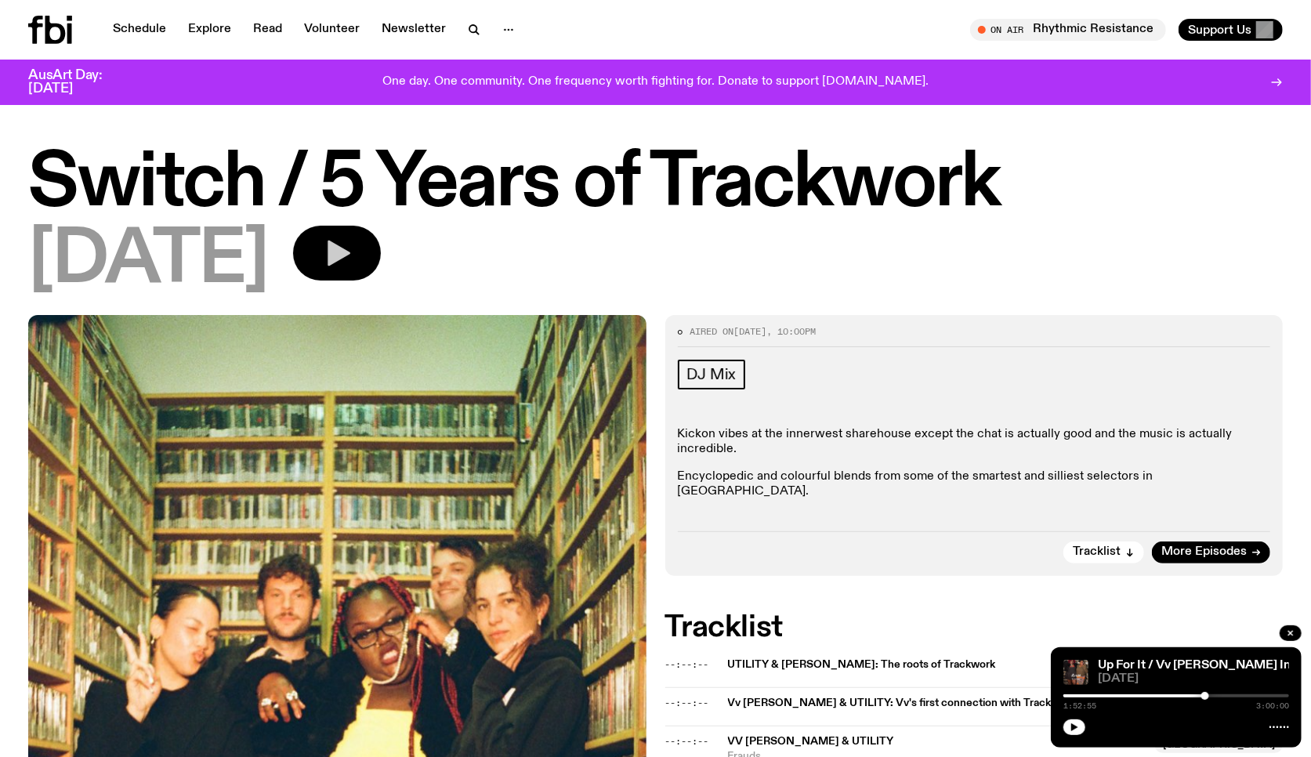
click at [350, 256] on icon "button" at bounding box center [339, 254] width 23 height 26
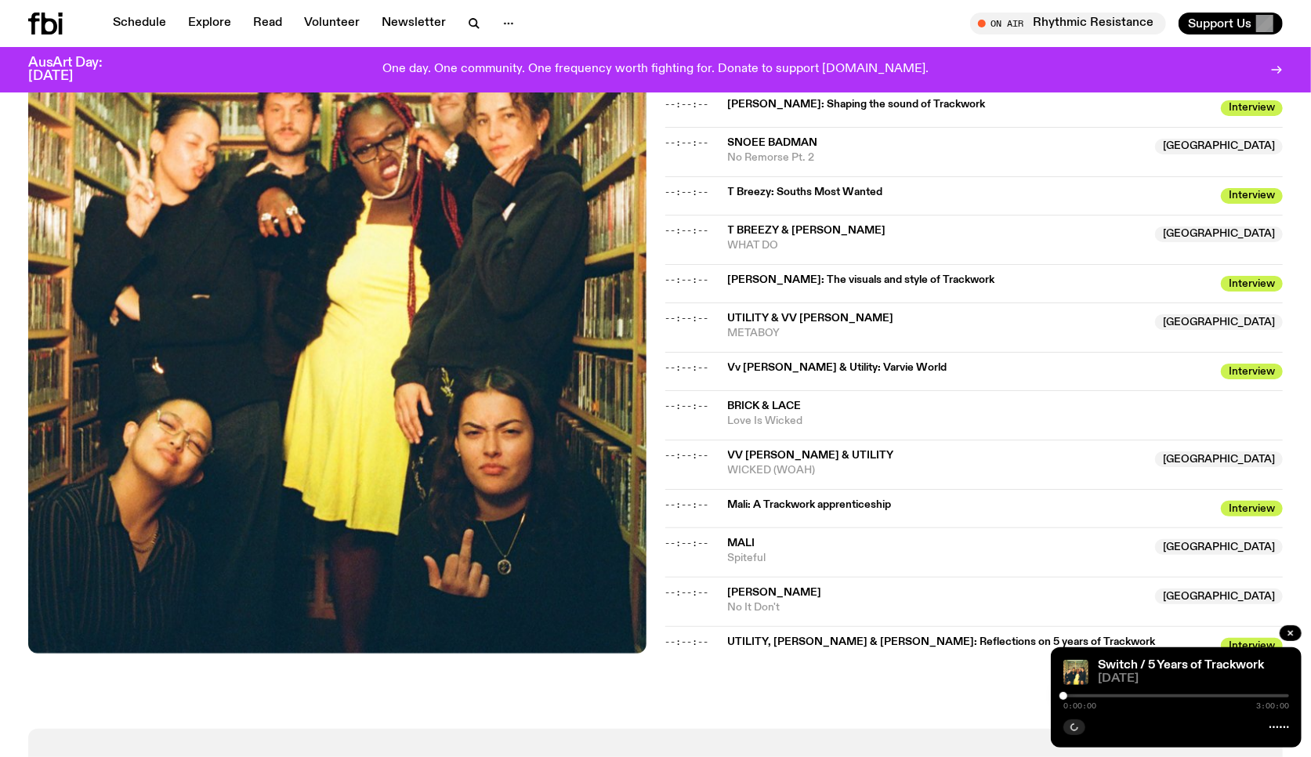
scroll to position [726, 0]
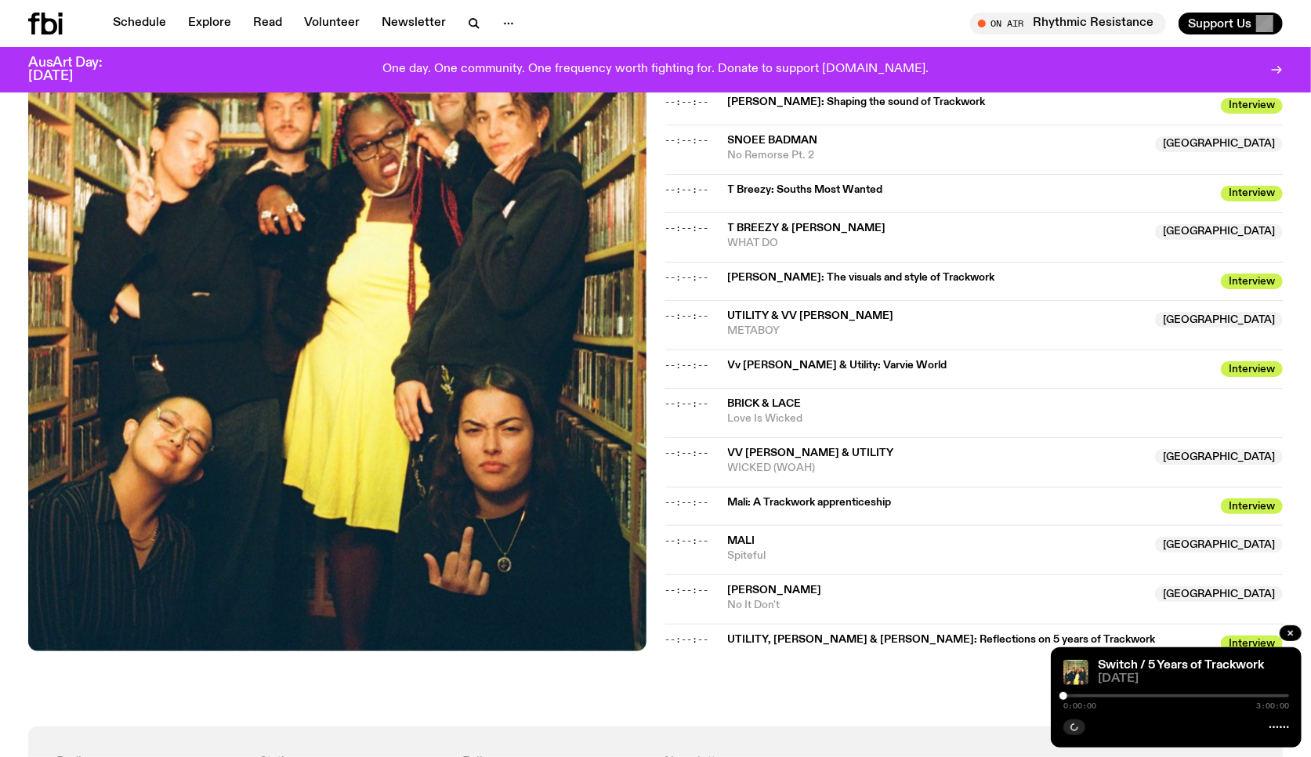
click at [1086, 681] on div at bounding box center [1177, 695] width 226 height 3
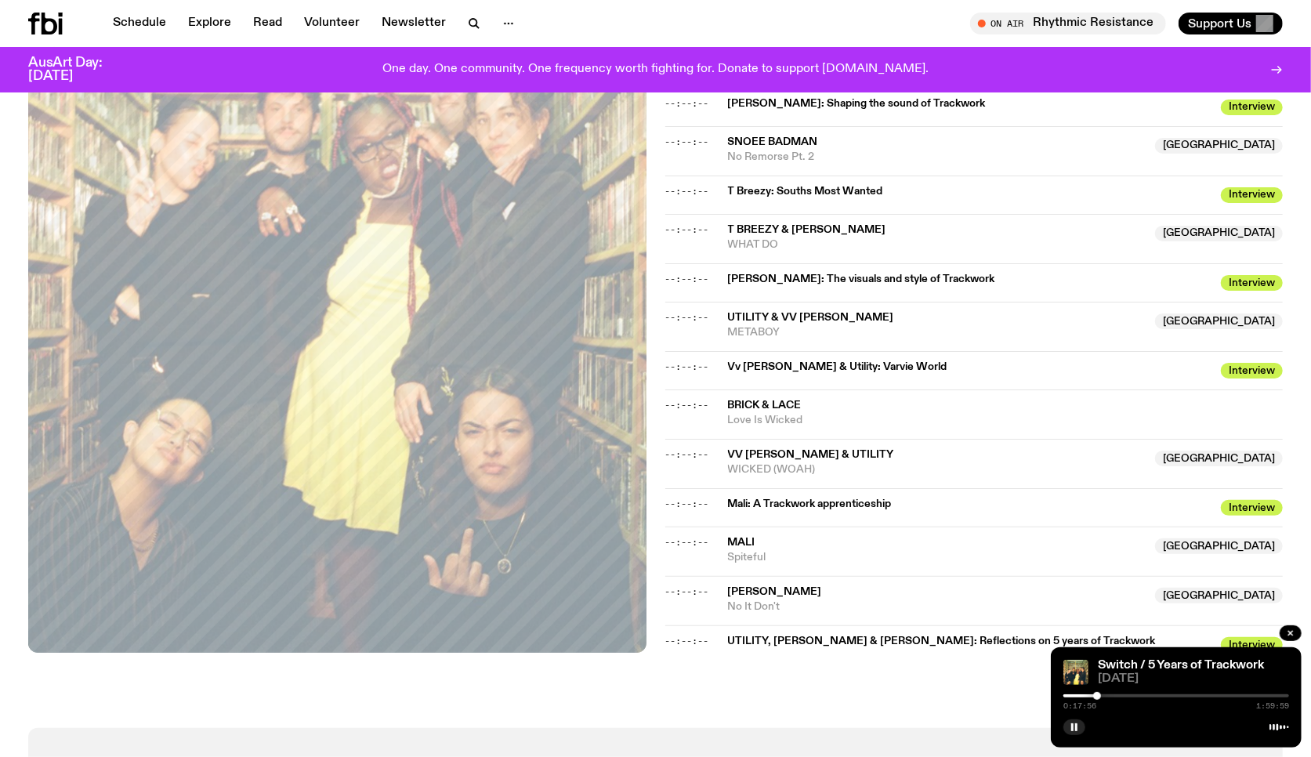
scroll to position [752, 0]
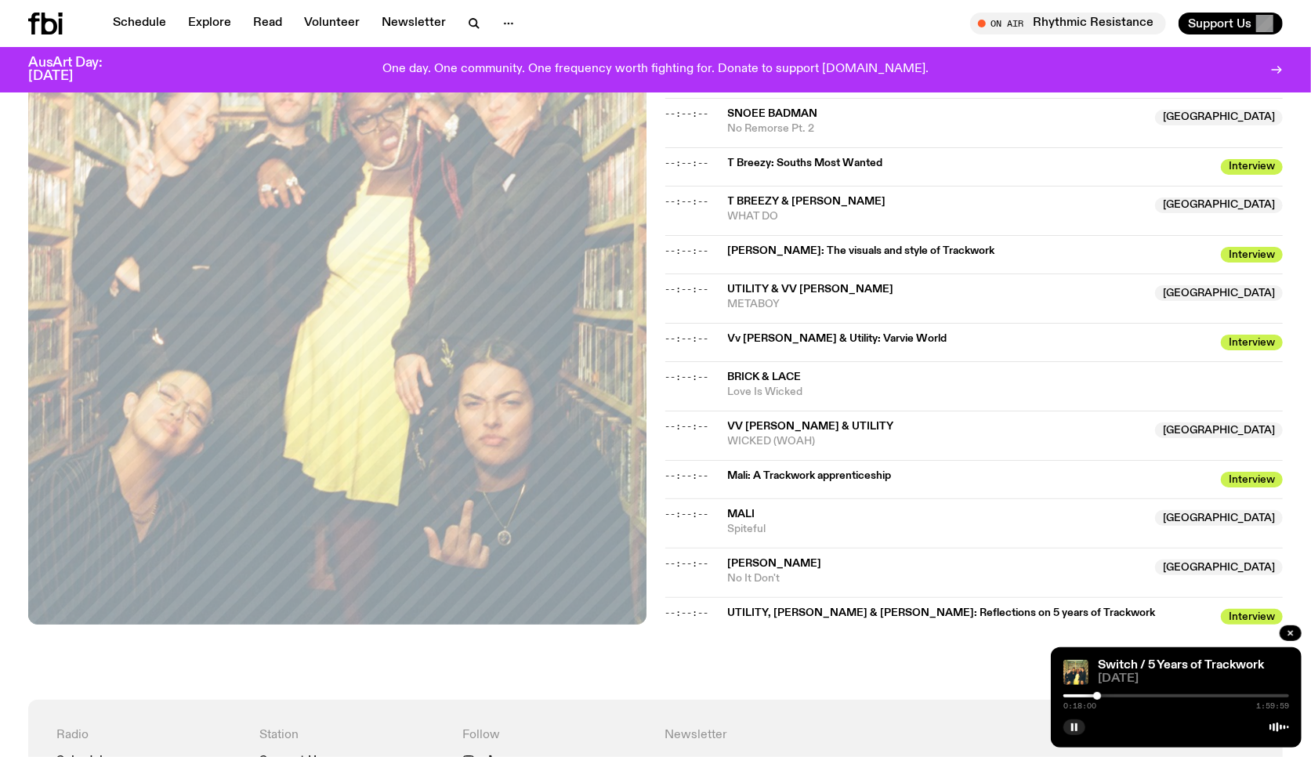
click at [1082, 681] on div at bounding box center [985, 695] width 226 height 3
click at [1066, 681] on div at bounding box center [969, 695] width 226 height 3
click at [1068, 681] on div at bounding box center [1068, 696] width 8 height 8
click at [1070, 681] on div at bounding box center [1070, 696] width 8 height 8
click at [1072, 681] on div at bounding box center [1072, 696] width 8 height 8
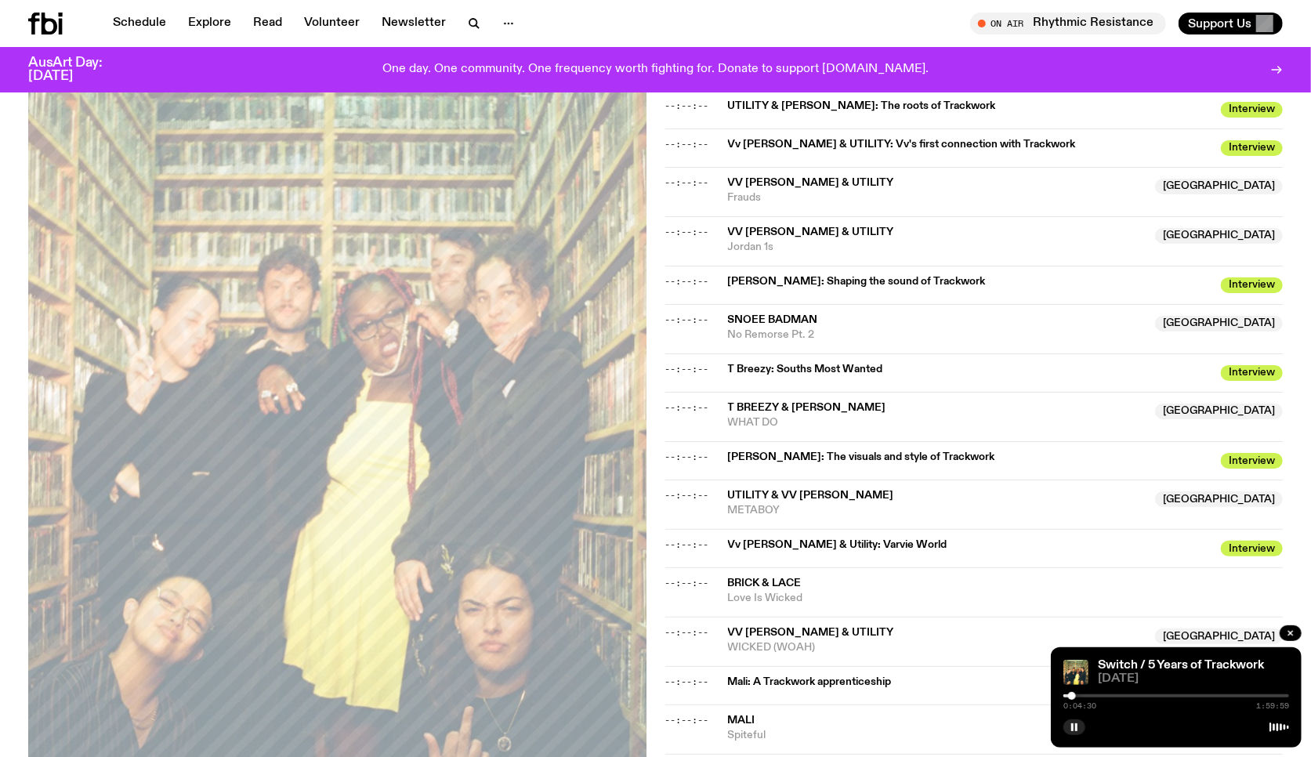
scroll to position [767, 0]
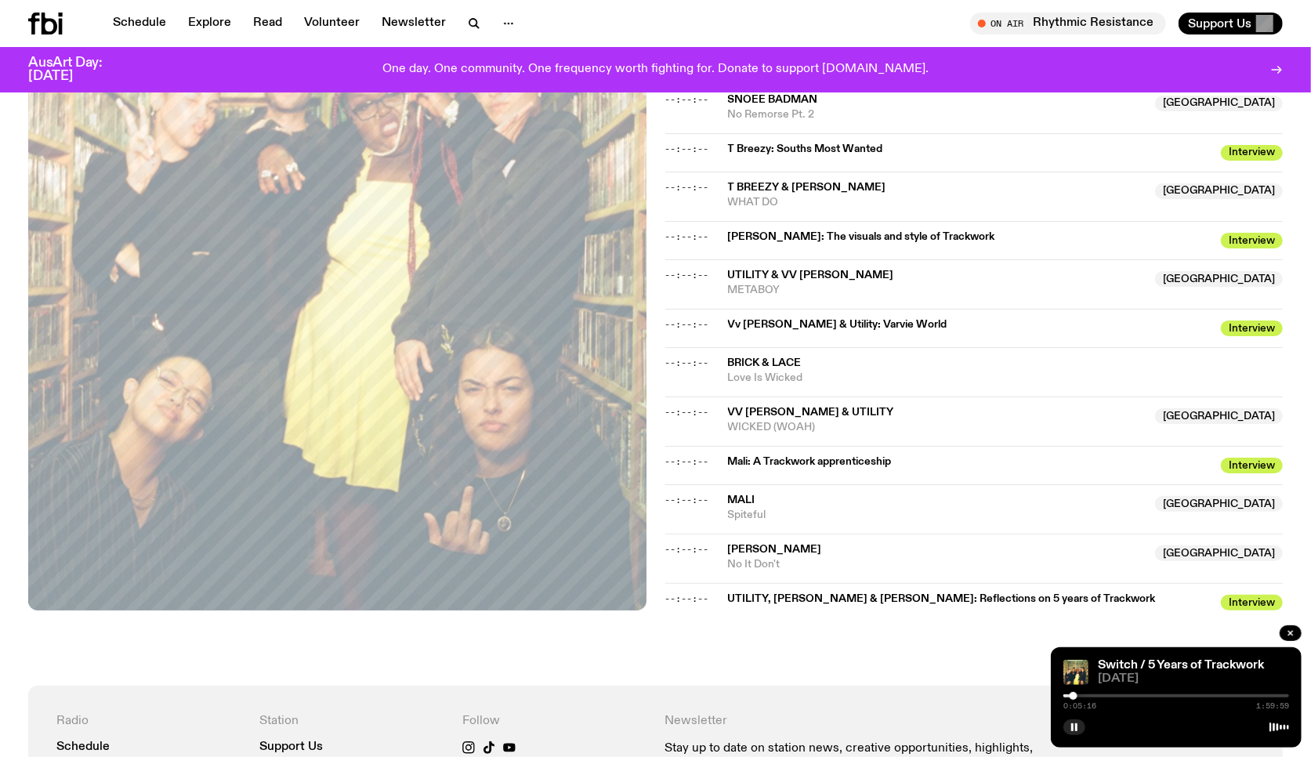
click at [1074, 681] on div at bounding box center [1074, 696] width 8 height 8
click at [1075, 681] on div at bounding box center [1075, 696] width 8 height 8
click at [1077, 681] on div at bounding box center [1077, 696] width 8 height 8
click at [1079, 681] on div at bounding box center [1079, 696] width 8 height 8
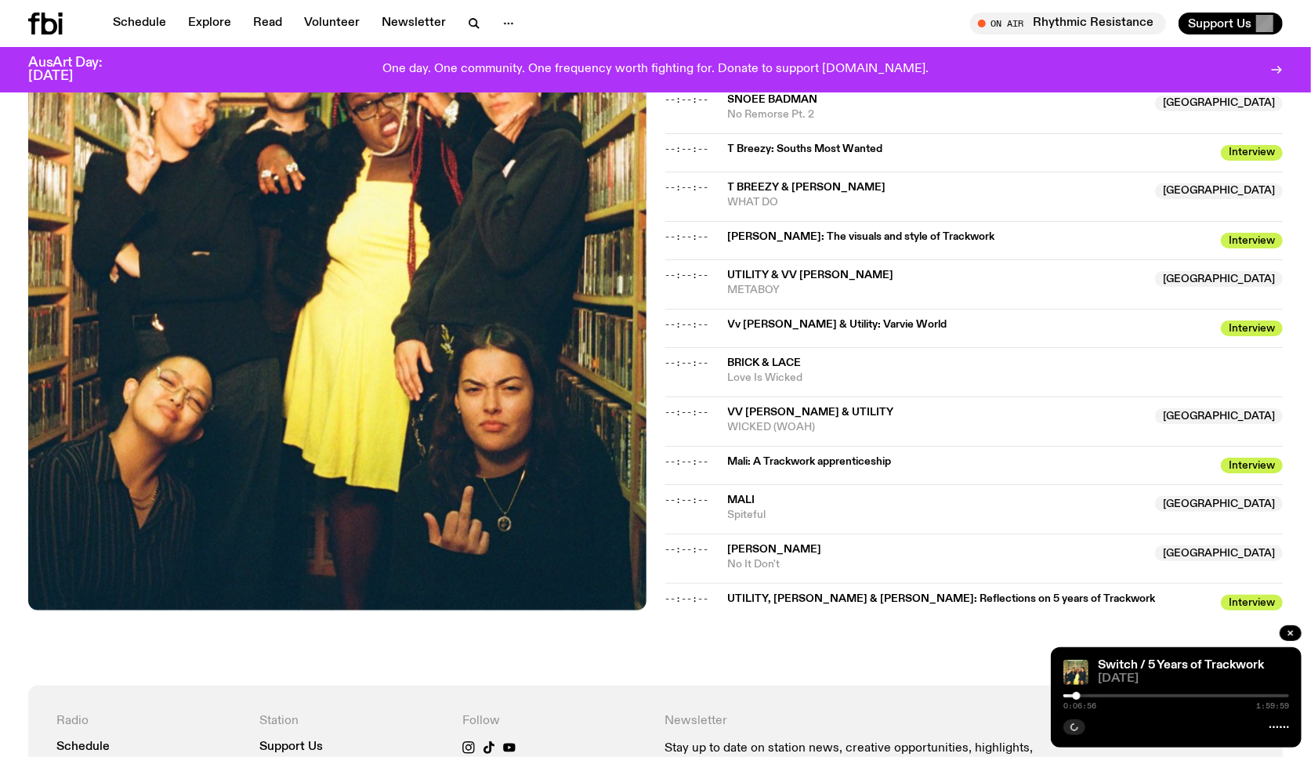
click at [1076, 681] on div at bounding box center [1077, 696] width 8 height 8
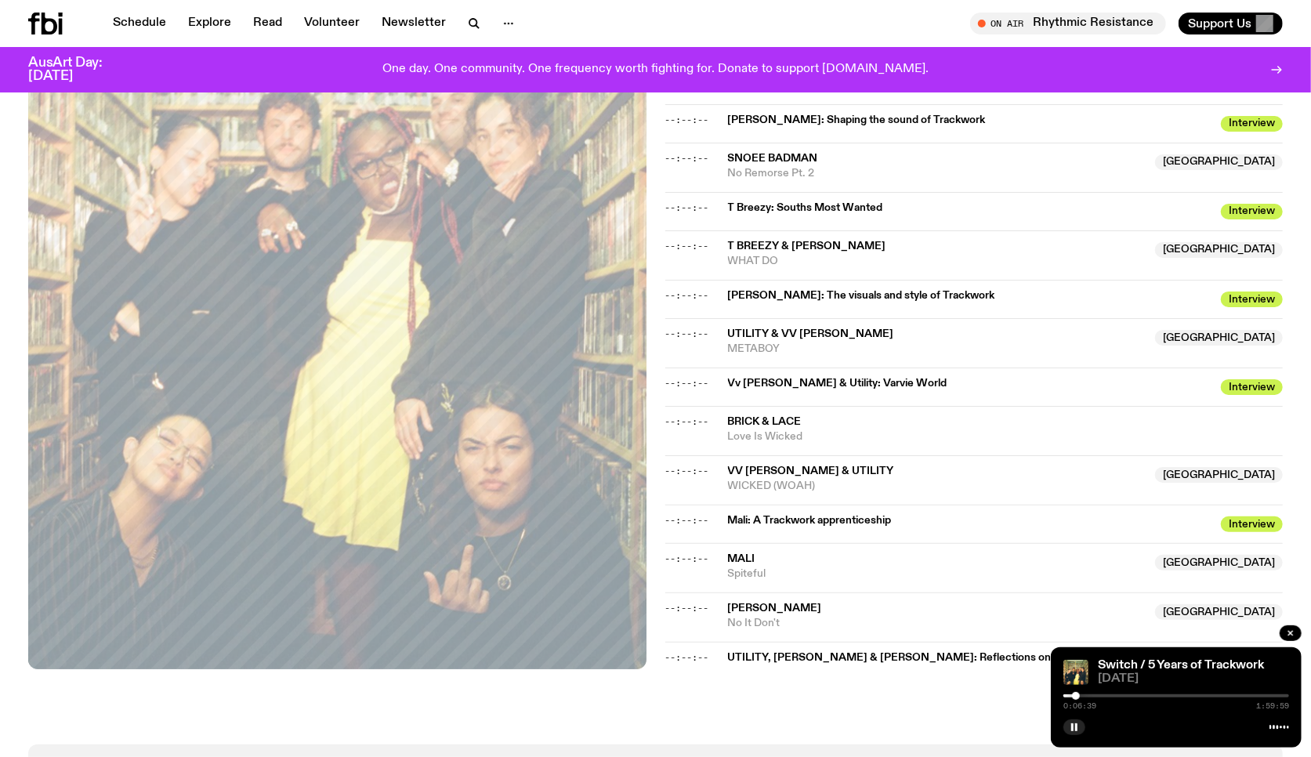
scroll to position [740, 0]
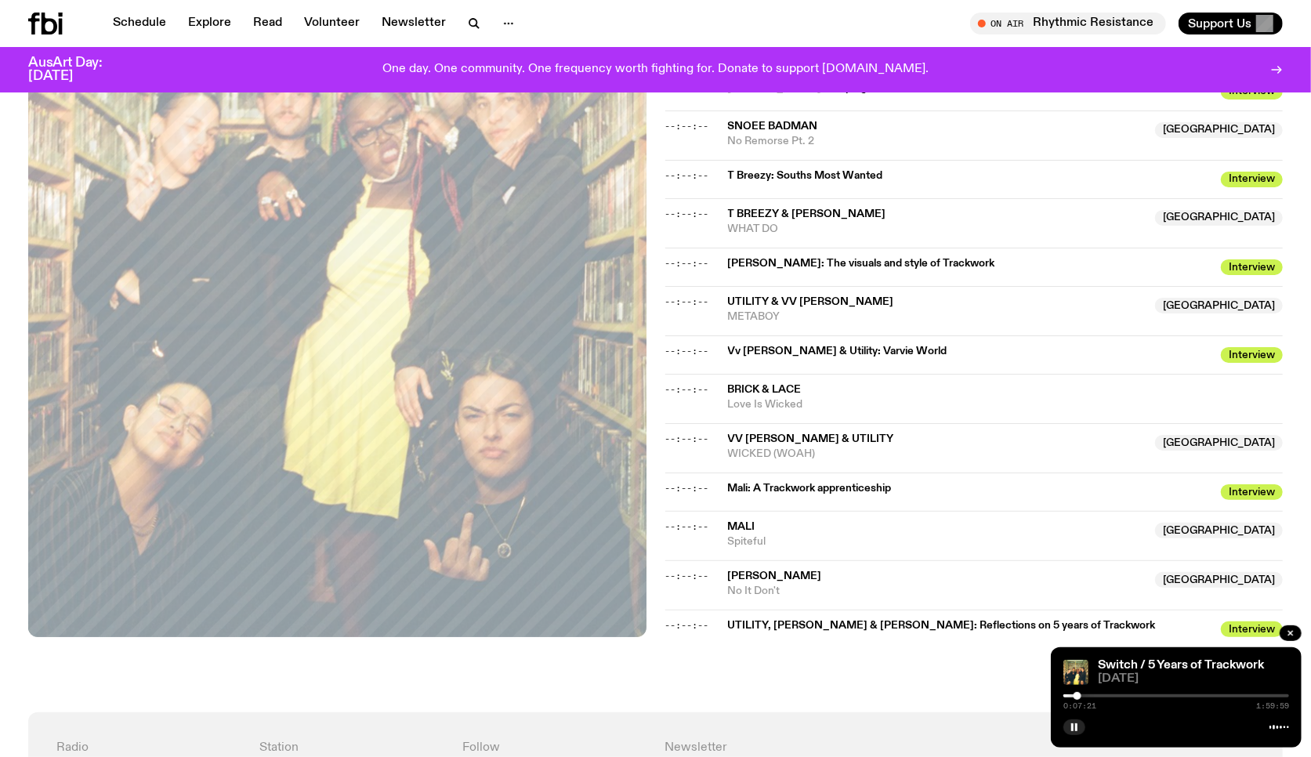
click at [1078, 681] on div at bounding box center [1078, 696] width 8 height 8
click at [1082, 681] on div at bounding box center [1082, 696] width 8 height 8
click at [1084, 681] on div at bounding box center [1084, 696] width 8 height 8
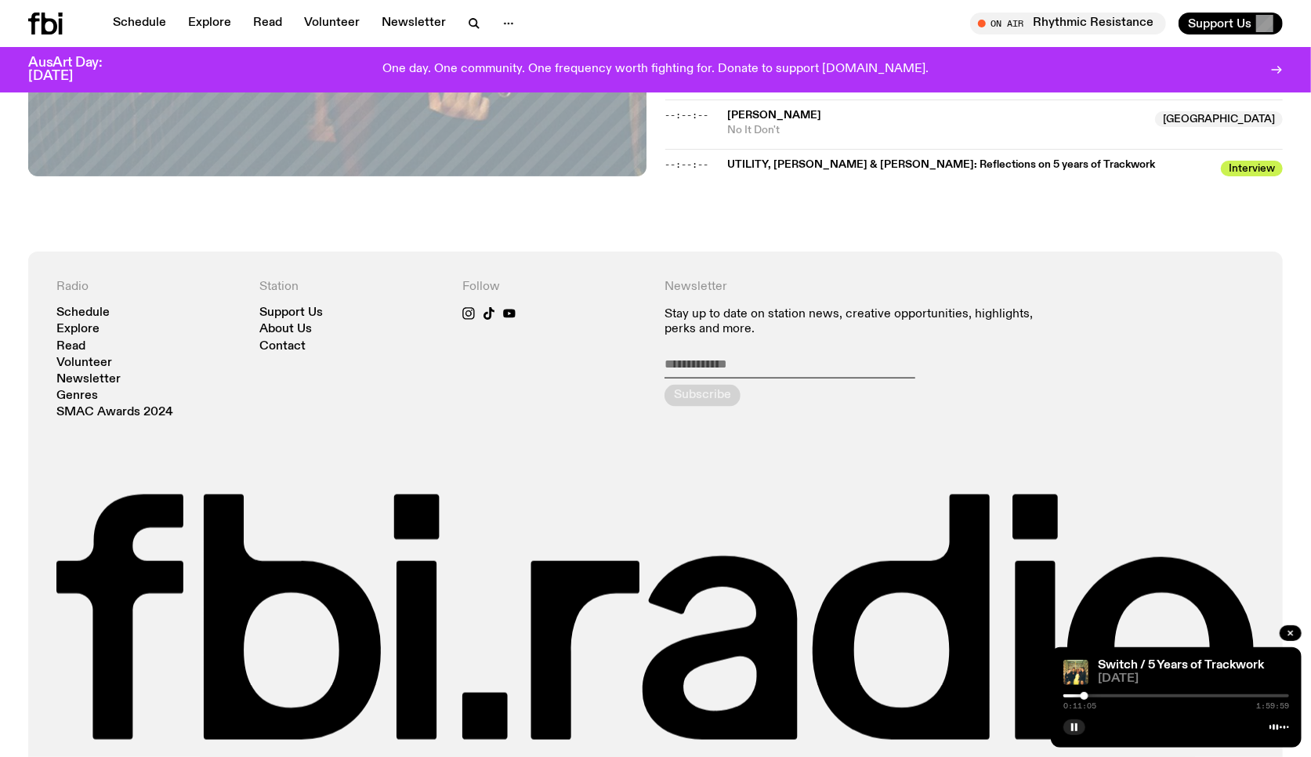
scroll to position [1275, 0]
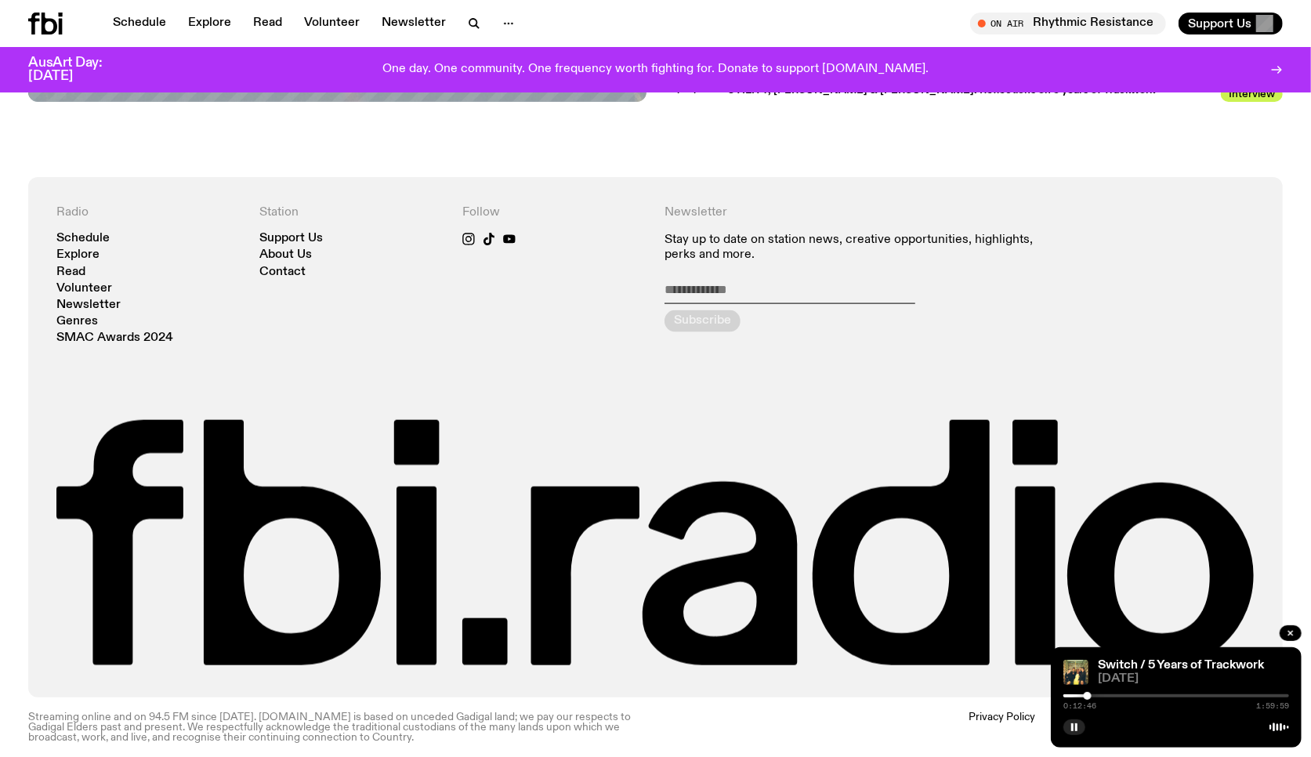
click at [1088, 681] on div at bounding box center [1088, 696] width 8 height 8
click at [1090, 681] on div at bounding box center [1090, 696] width 8 height 8
click at [1094, 681] on div at bounding box center [1092, 696] width 8 height 8
click at [1096, 681] on div at bounding box center [1097, 696] width 8 height 8
click at [1099, 681] on div at bounding box center [1099, 696] width 8 height 8
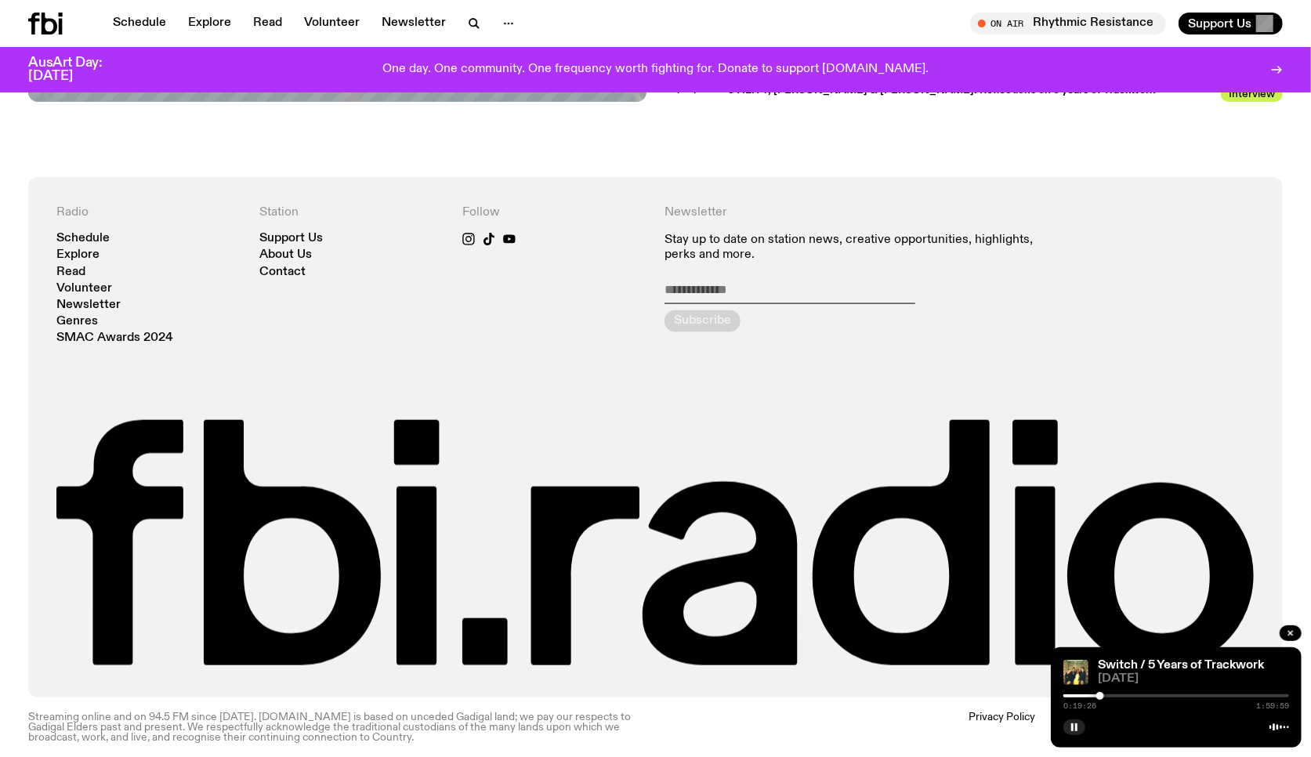
click at [1100, 681] on div at bounding box center [1100, 696] width 8 height 8
click at [1102, 681] on div at bounding box center [1102, 696] width 8 height 8
click at [1105, 681] on div at bounding box center [1104, 696] width 8 height 8
click at [1110, 681] on div at bounding box center [1110, 696] width 8 height 8
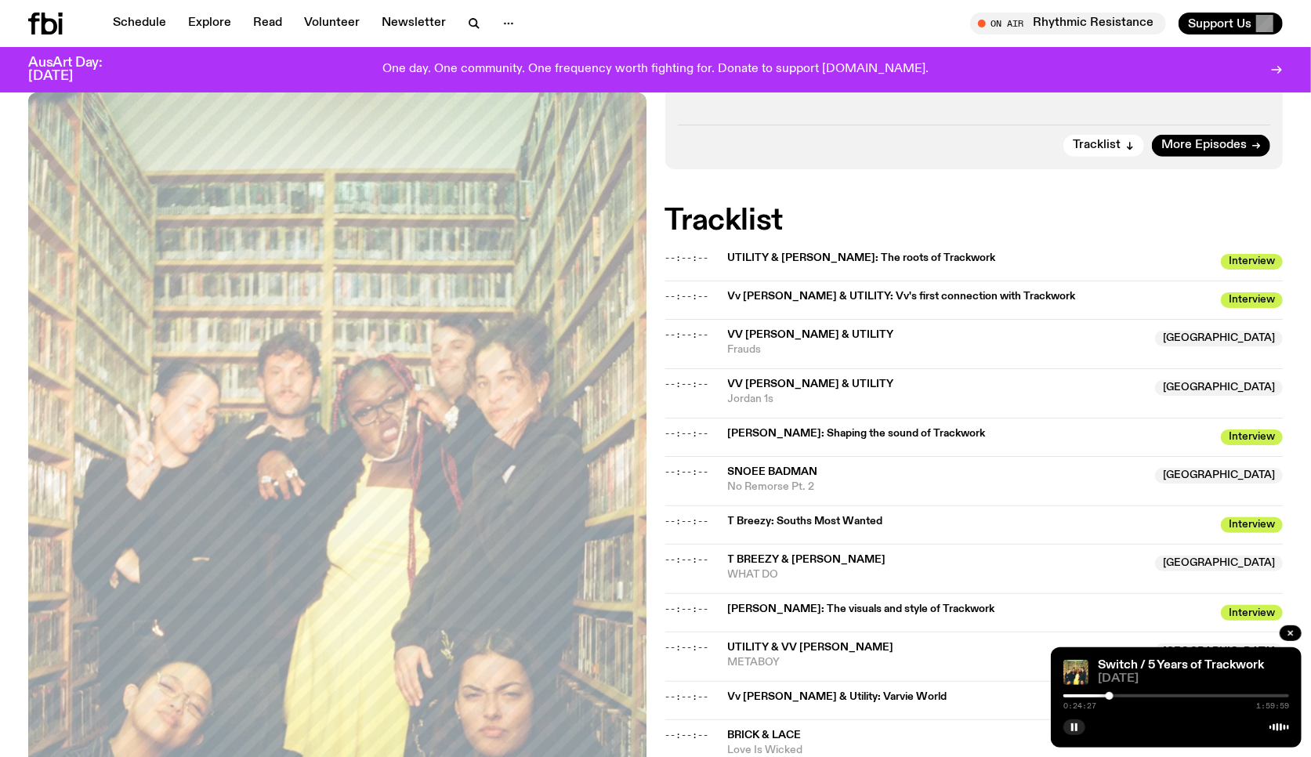
scroll to position [401, 0]
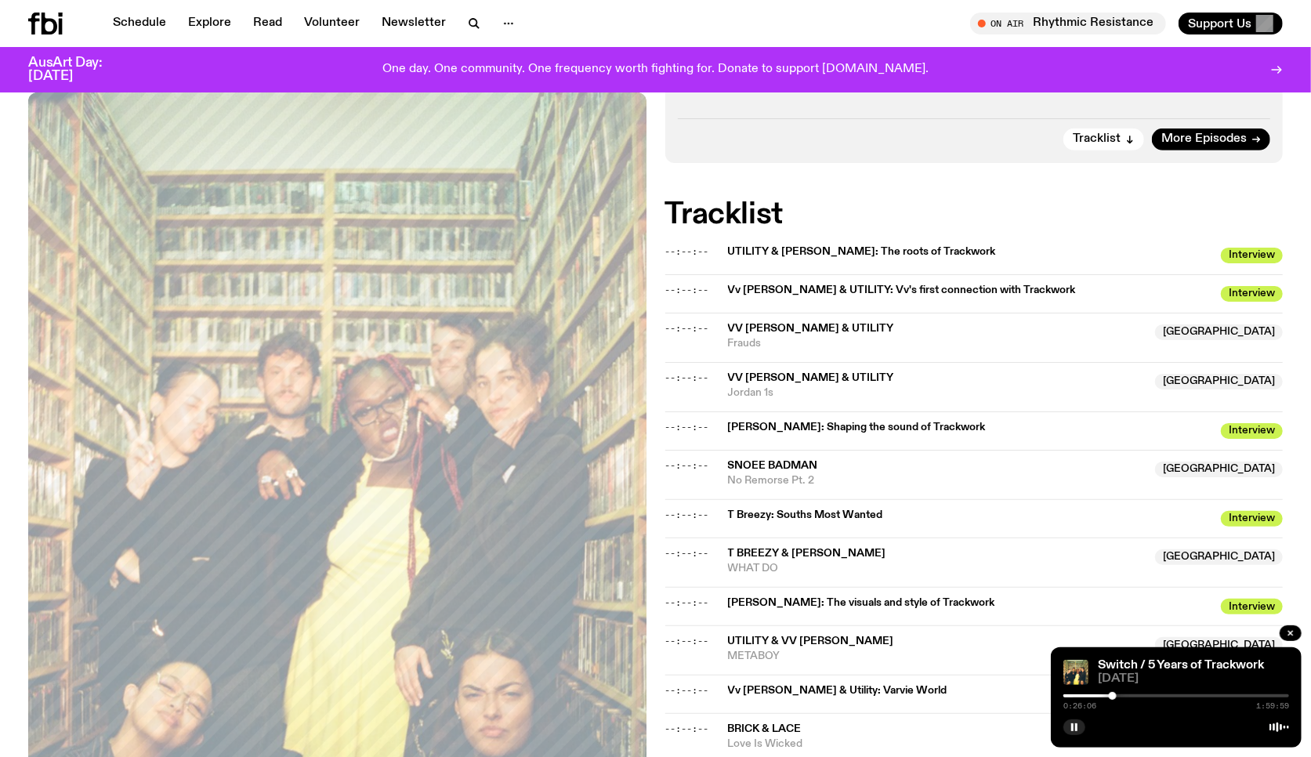
click at [1113, 681] on div at bounding box center [1113, 696] width 8 height 8
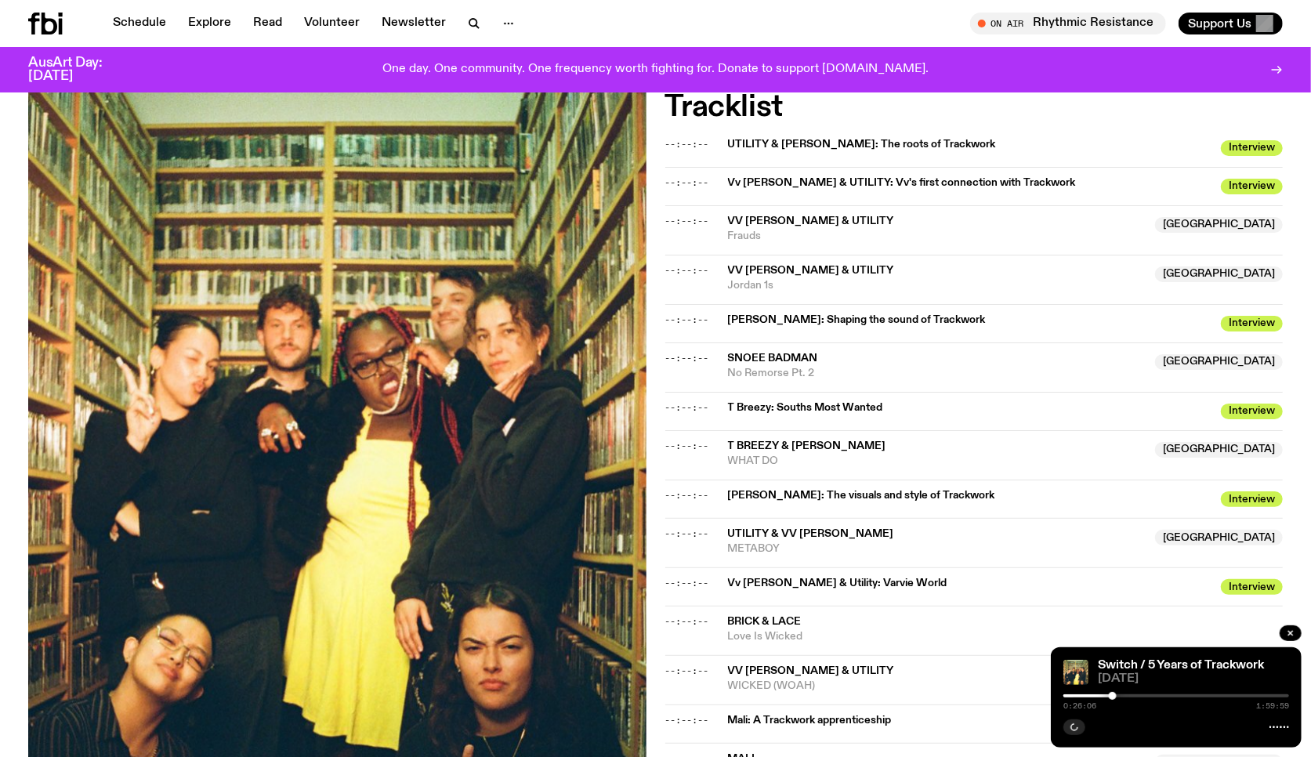
scroll to position [513, 0]
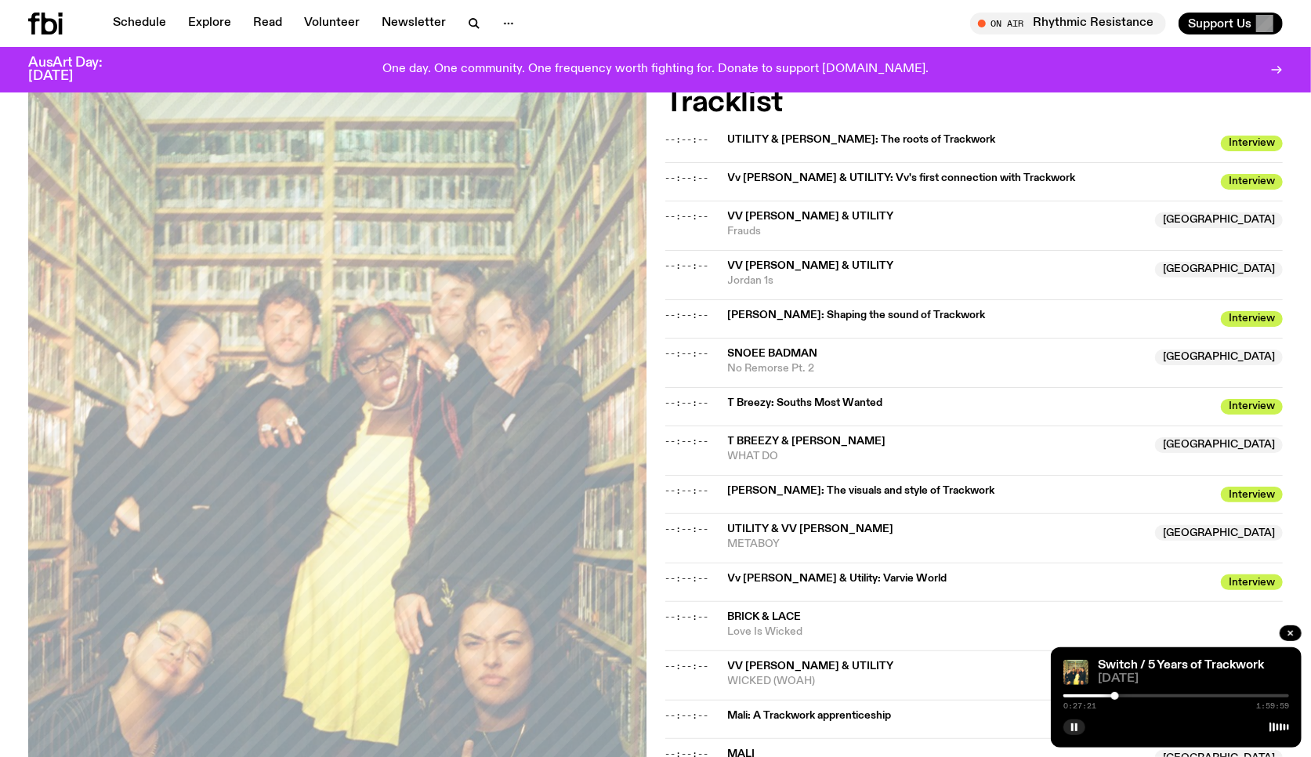
click at [1116, 681] on div at bounding box center [1115, 696] width 8 height 8
click at [1122, 681] on div at bounding box center [1122, 696] width 8 height 8
click at [1125, 681] on div at bounding box center [1126, 696] width 8 height 8
click at [1153, 681] on div "0:32:47 1:59:59" at bounding box center [1177, 700] width 226 height 19
click at [1149, 681] on div at bounding box center [1177, 695] width 226 height 3
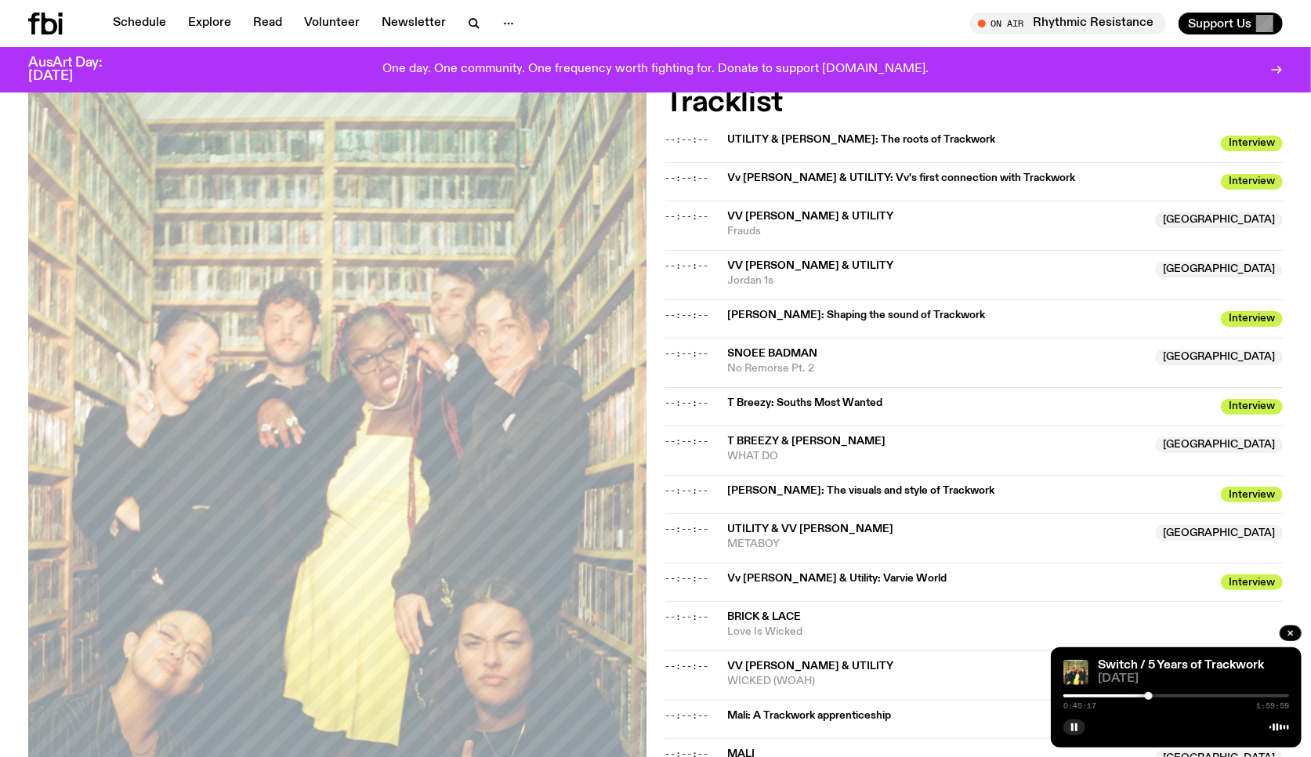
click at [1166, 681] on div at bounding box center [1177, 695] width 226 height 3
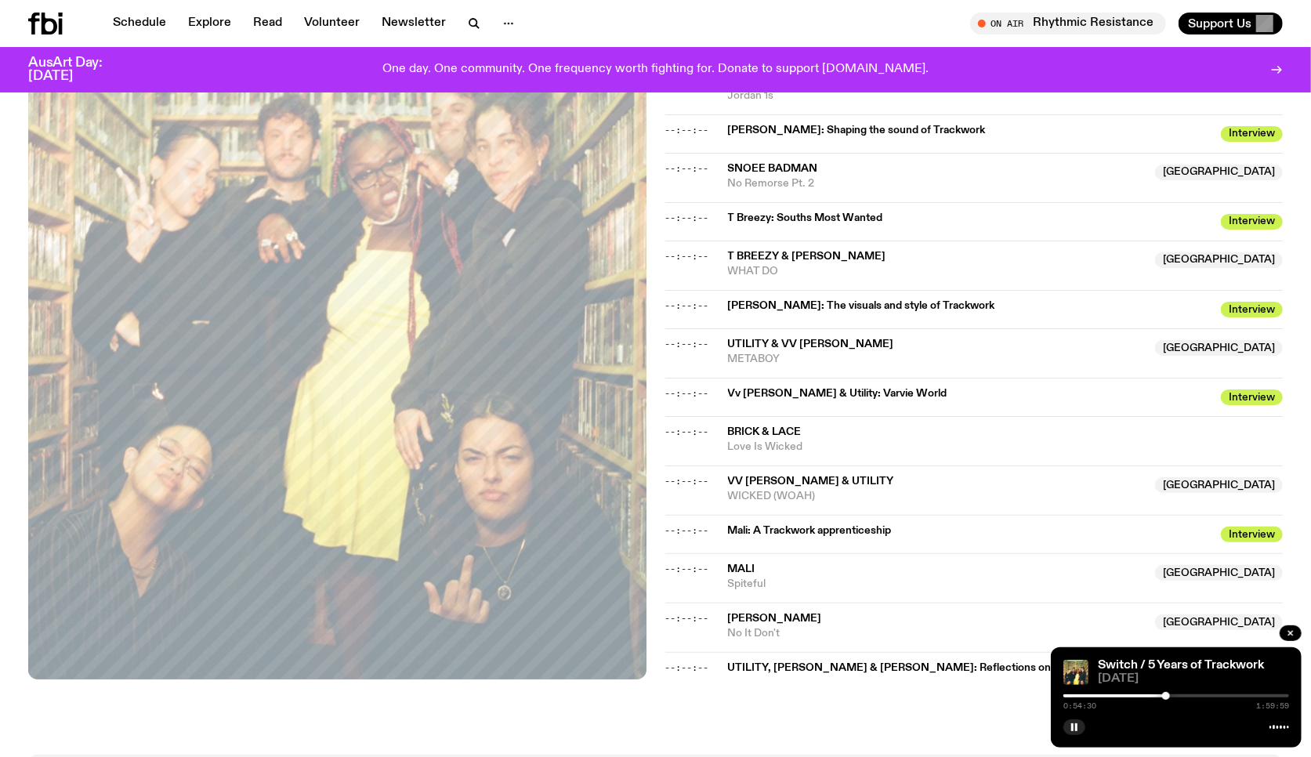
scroll to position [726, 0]
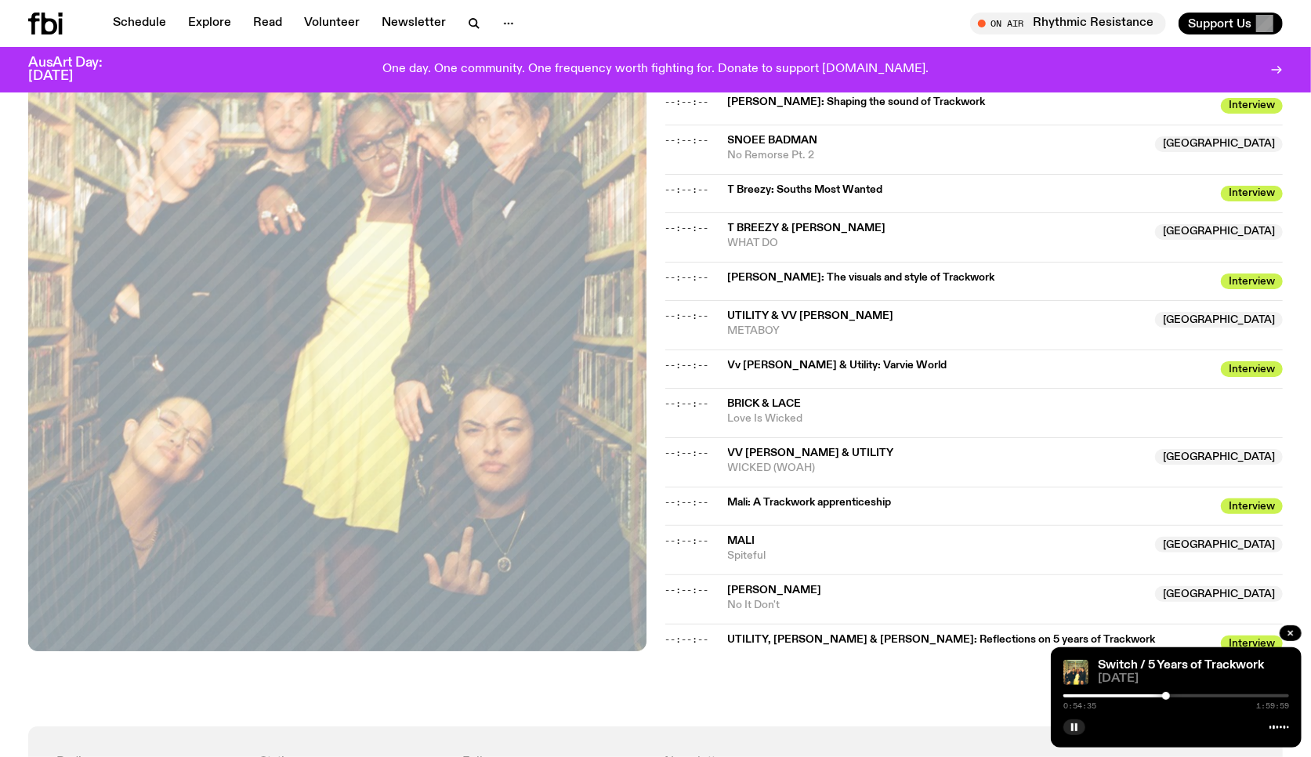
click at [1180, 681] on div at bounding box center [1177, 695] width 226 height 3
click at [1180, 681] on div at bounding box center [1198, 696] width 8 height 8
click at [1180, 681] on div at bounding box center [1201, 696] width 8 height 8
click at [1180, 681] on div at bounding box center [1202, 696] width 8 height 8
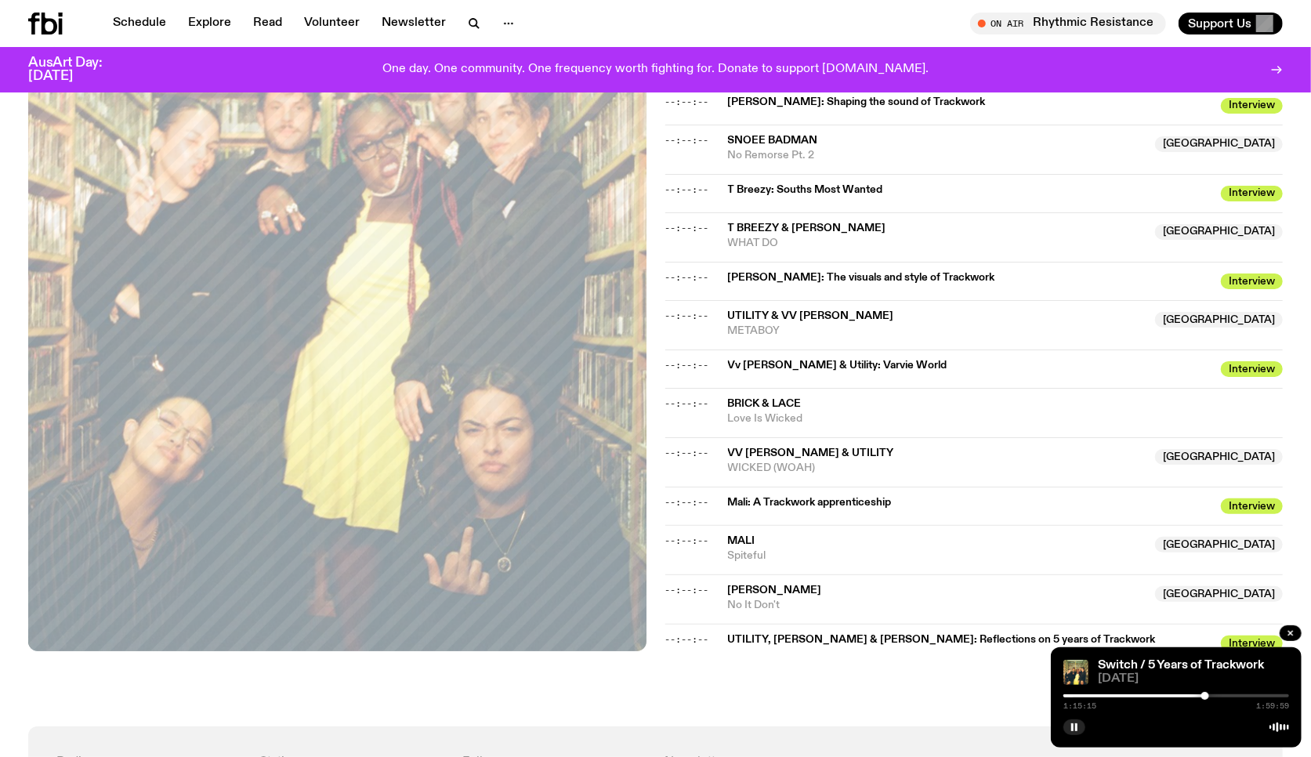
click at [1180, 681] on div at bounding box center [1206, 696] width 8 height 8
click at [1180, 681] on div at bounding box center [1213, 696] width 8 height 8
click at [1180, 681] on div "1:19:27 1:59:59" at bounding box center [1177, 700] width 226 height 19
click at [1180, 681] on div at bounding box center [1177, 695] width 226 height 3
click at [1180, 681] on div at bounding box center [1224, 696] width 8 height 8
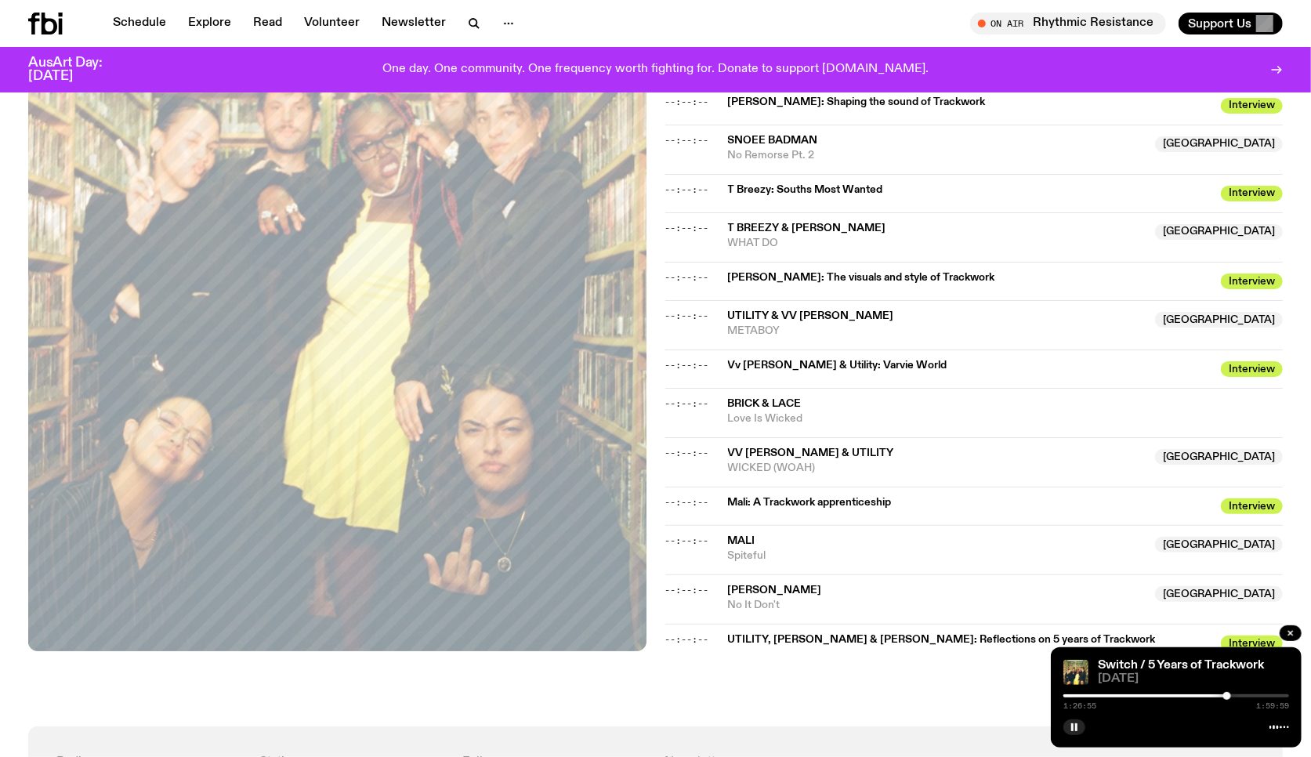
click at [1180, 681] on div at bounding box center [1227, 696] width 8 height 8
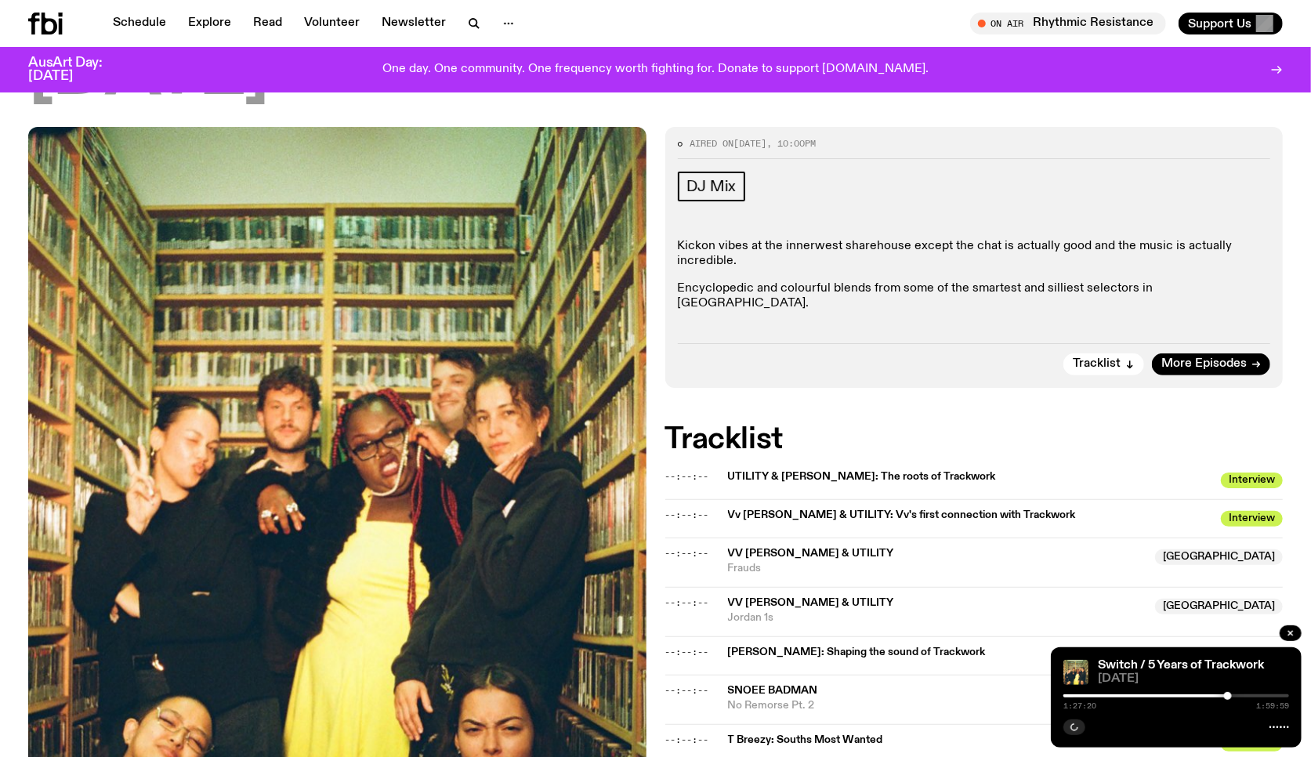
scroll to position [0, 0]
